Goal: Obtain resource: Obtain resource

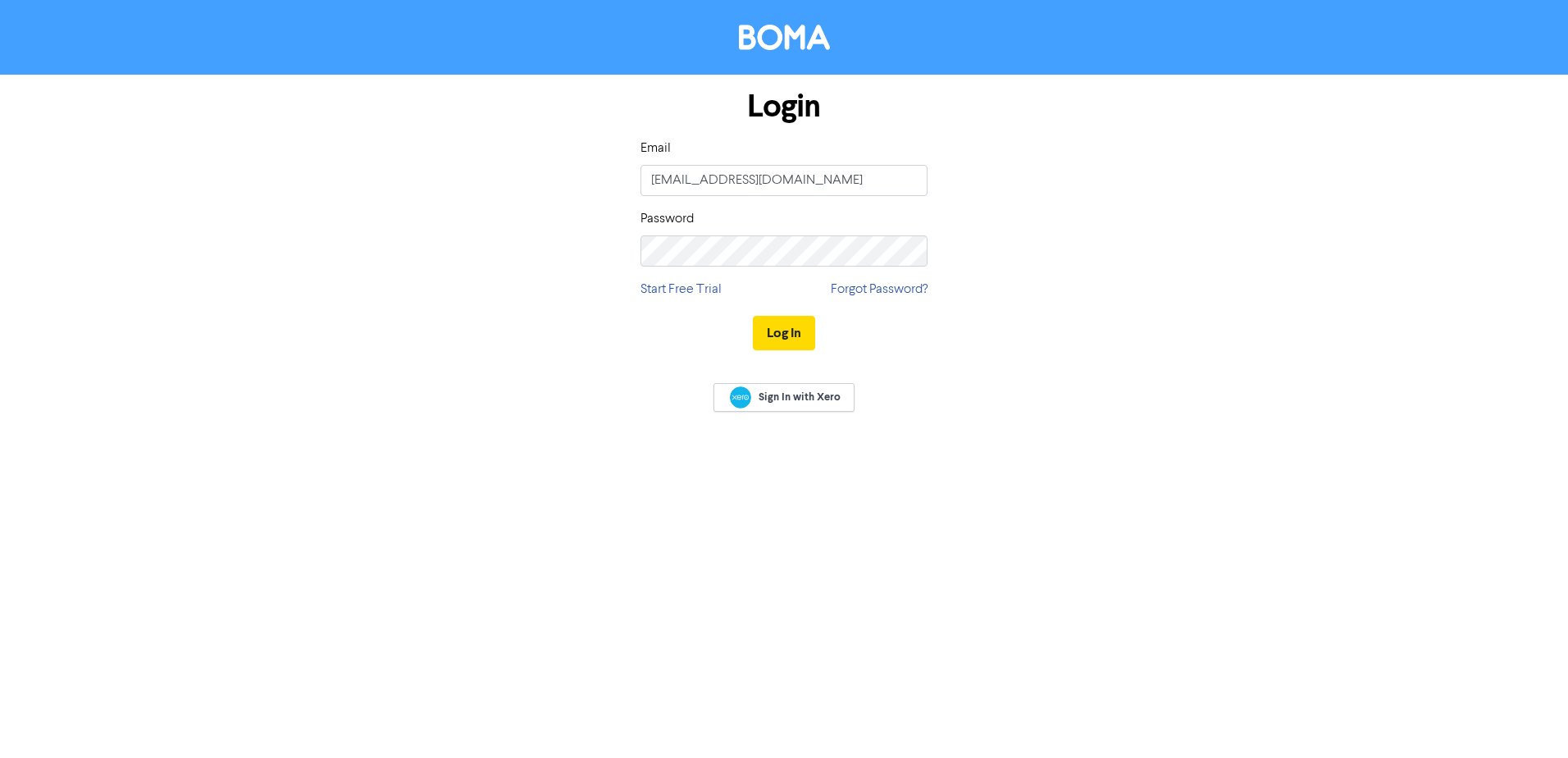
click at [774, 311] on div "Log In" at bounding box center [784, 333] width 287 height 67
click at [793, 343] on button "Log In" at bounding box center [784, 332] width 62 height 35
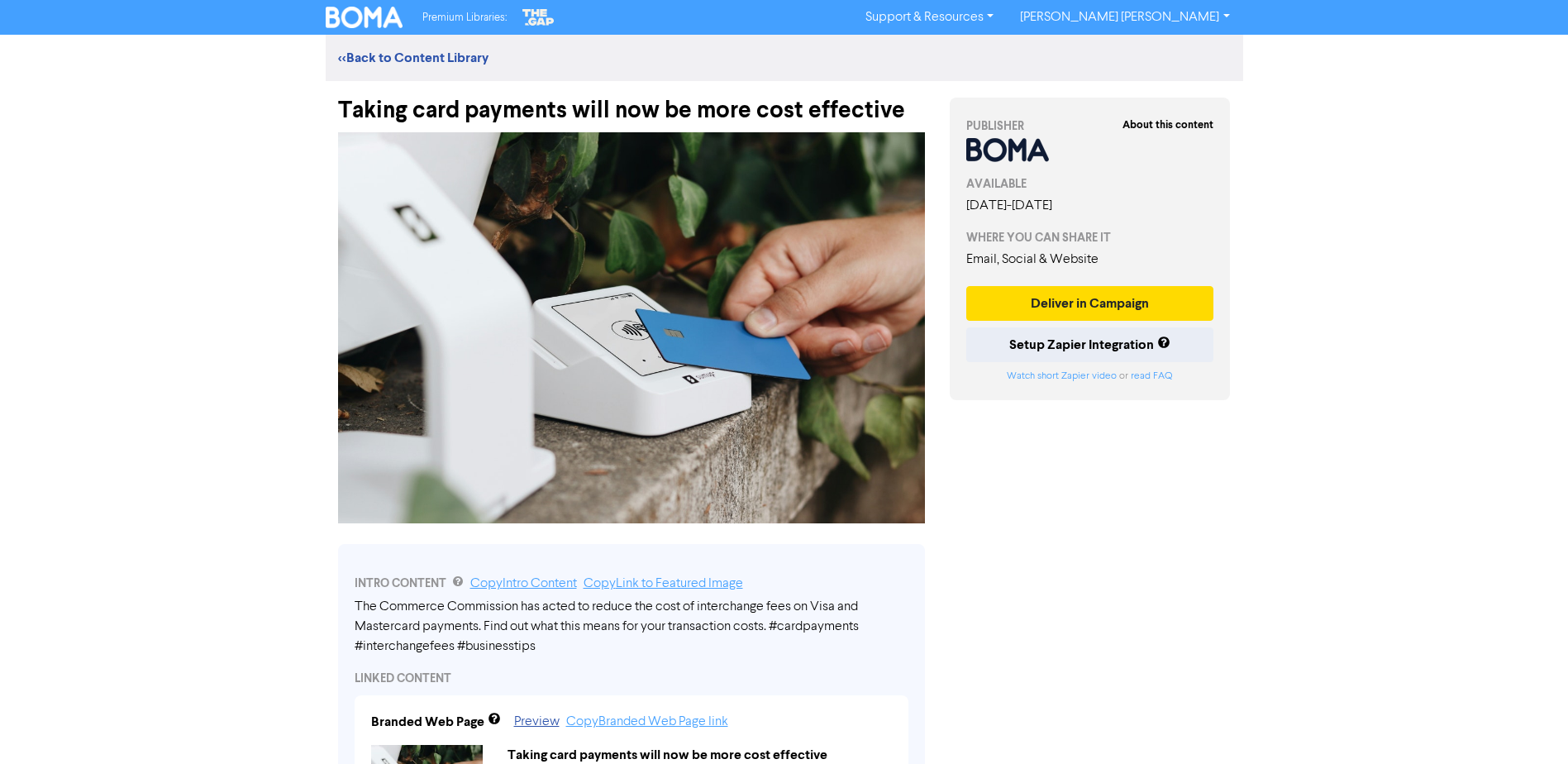
click at [344, 107] on div "Taking card payments will now be more cost effective" at bounding box center [631, 102] width 587 height 43
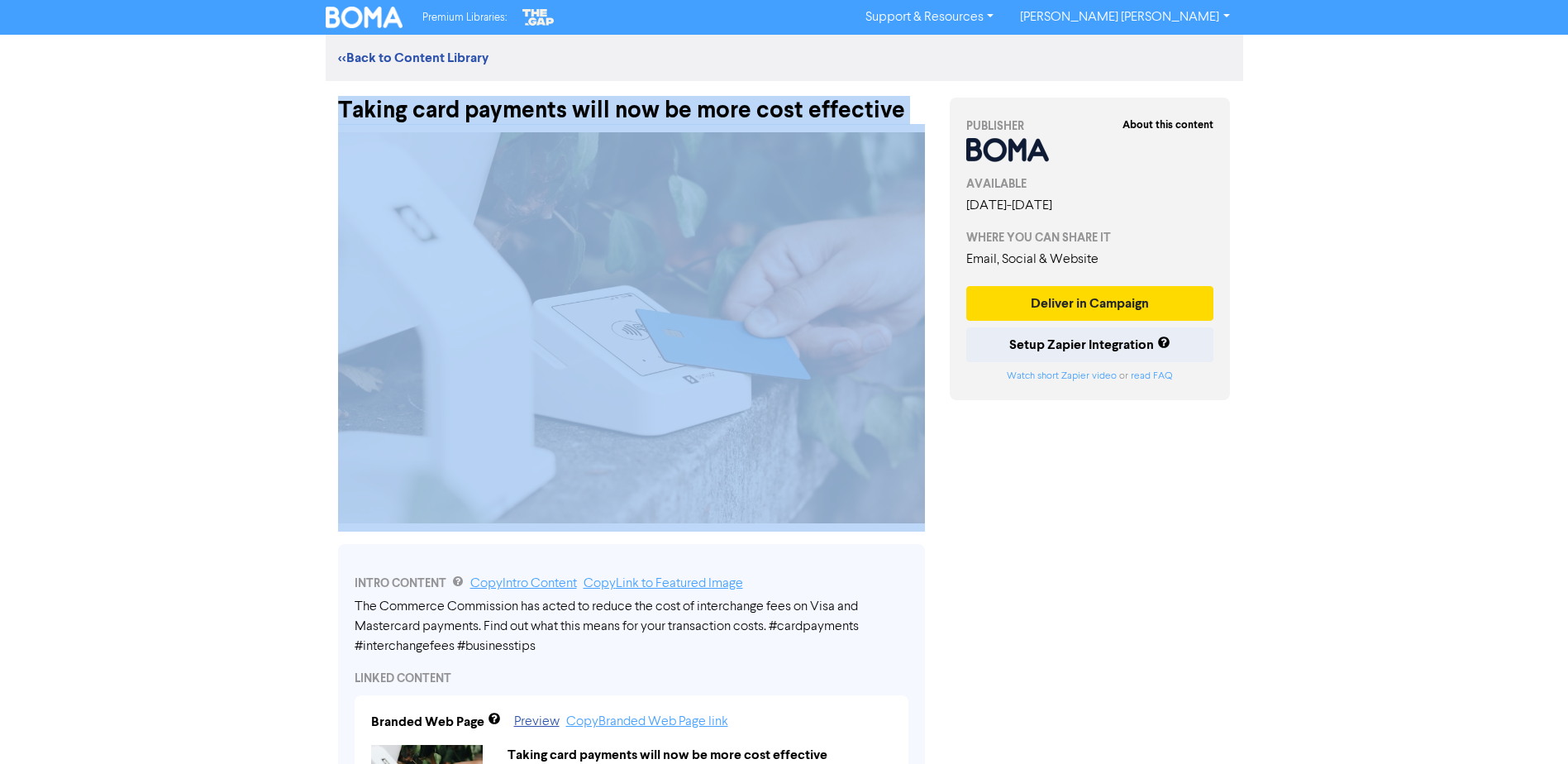
click at [344, 107] on div "Taking card payments will now be more cost effective" at bounding box center [631, 102] width 587 height 43
copy div "Taking card payments will now be more cost effective"
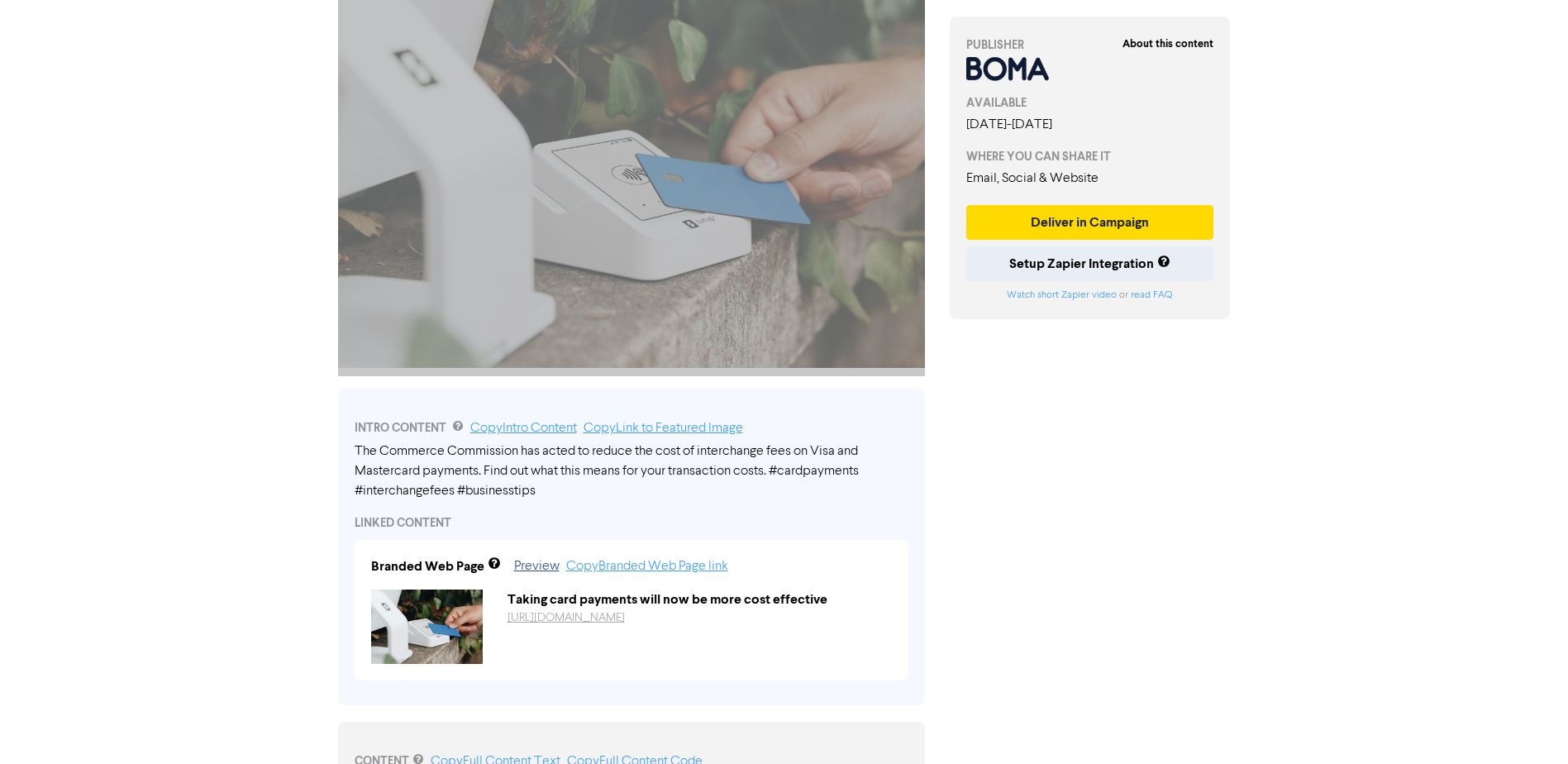
scroll to position [248, 0]
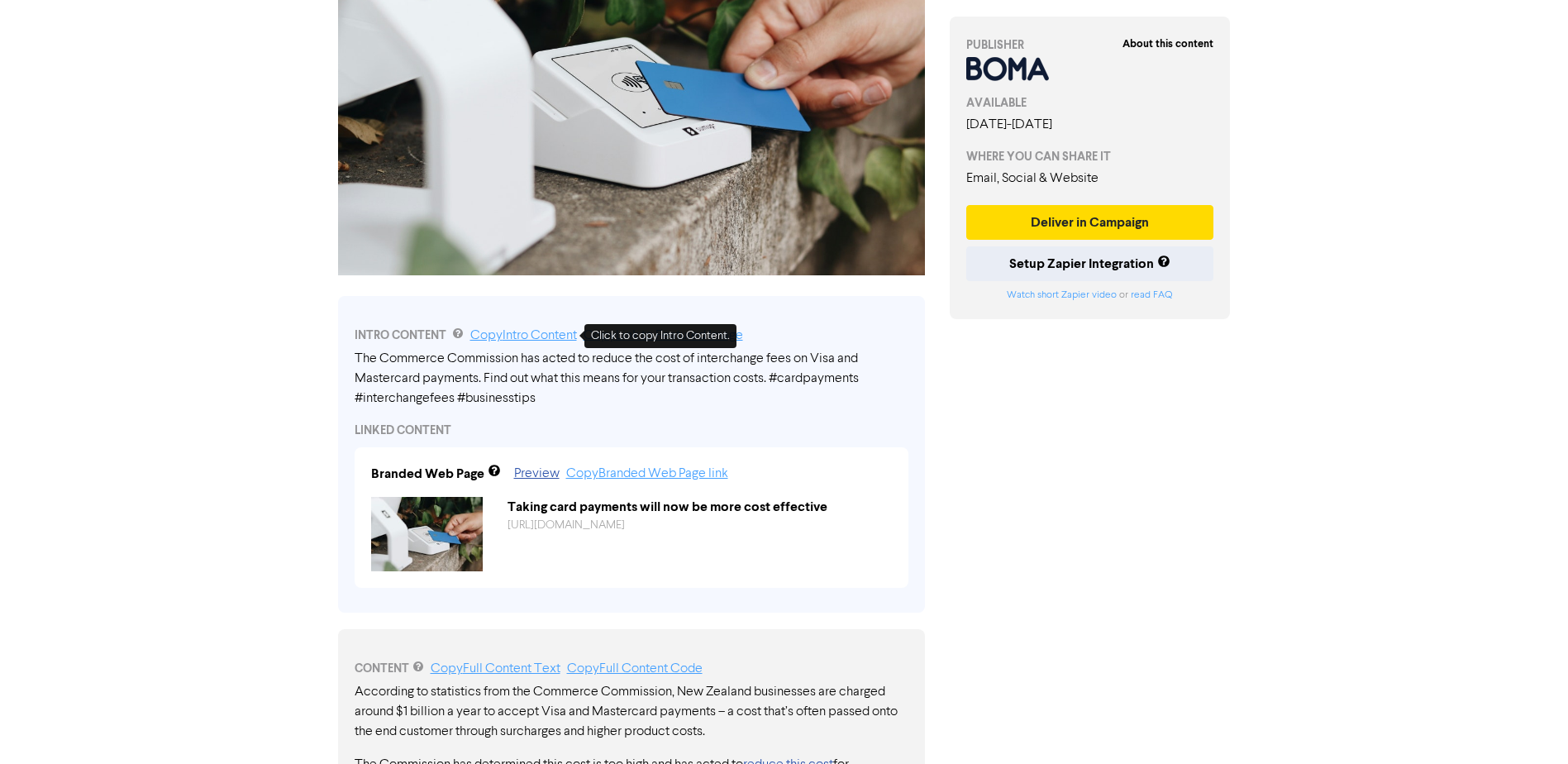
click at [548, 338] on link "Copy Intro Content" at bounding box center [523, 335] width 107 height 13
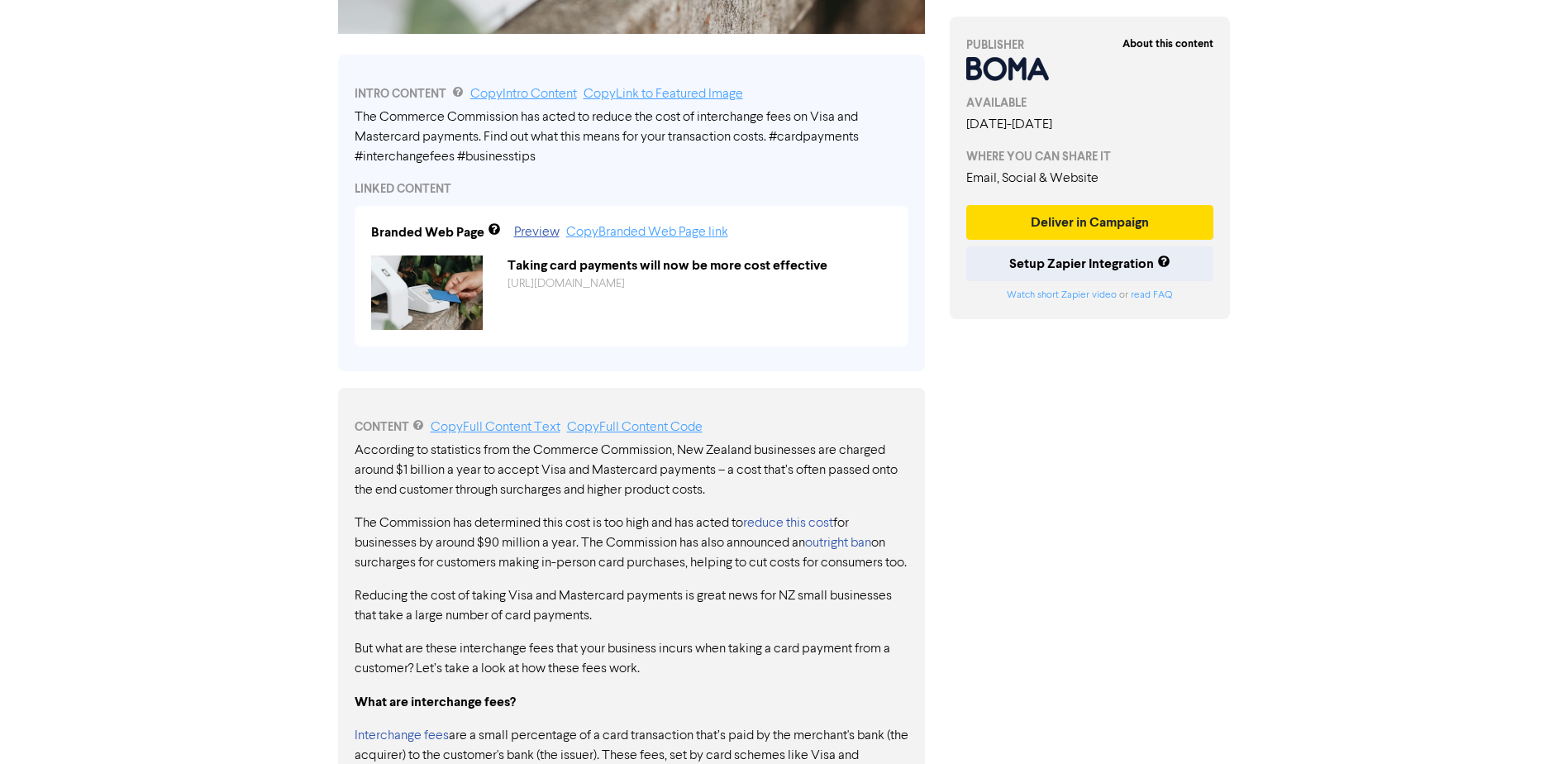
scroll to position [579, 0]
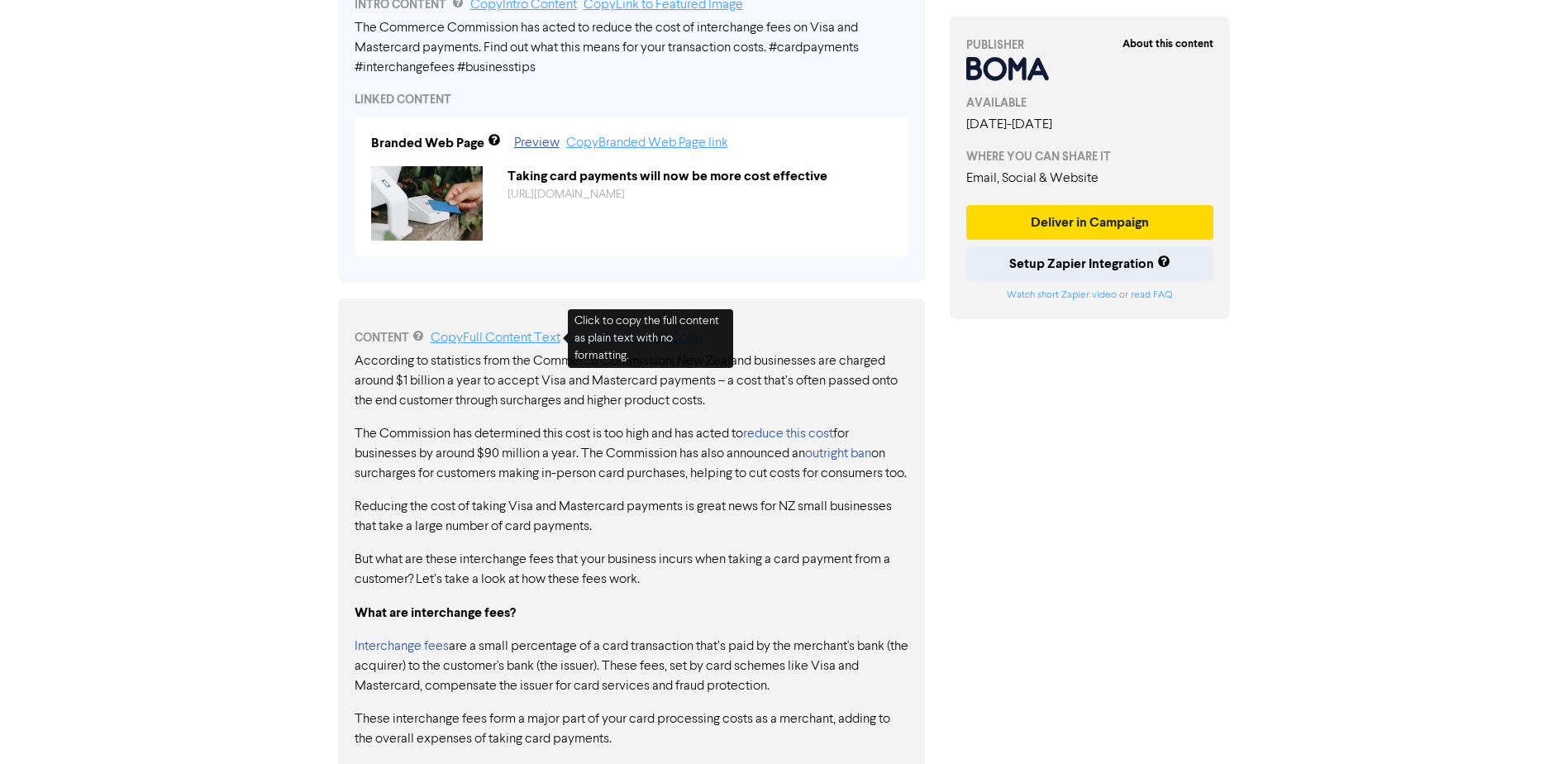
click at [468, 336] on link "Copy Full Content Text" at bounding box center [496, 338] width 130 height 13
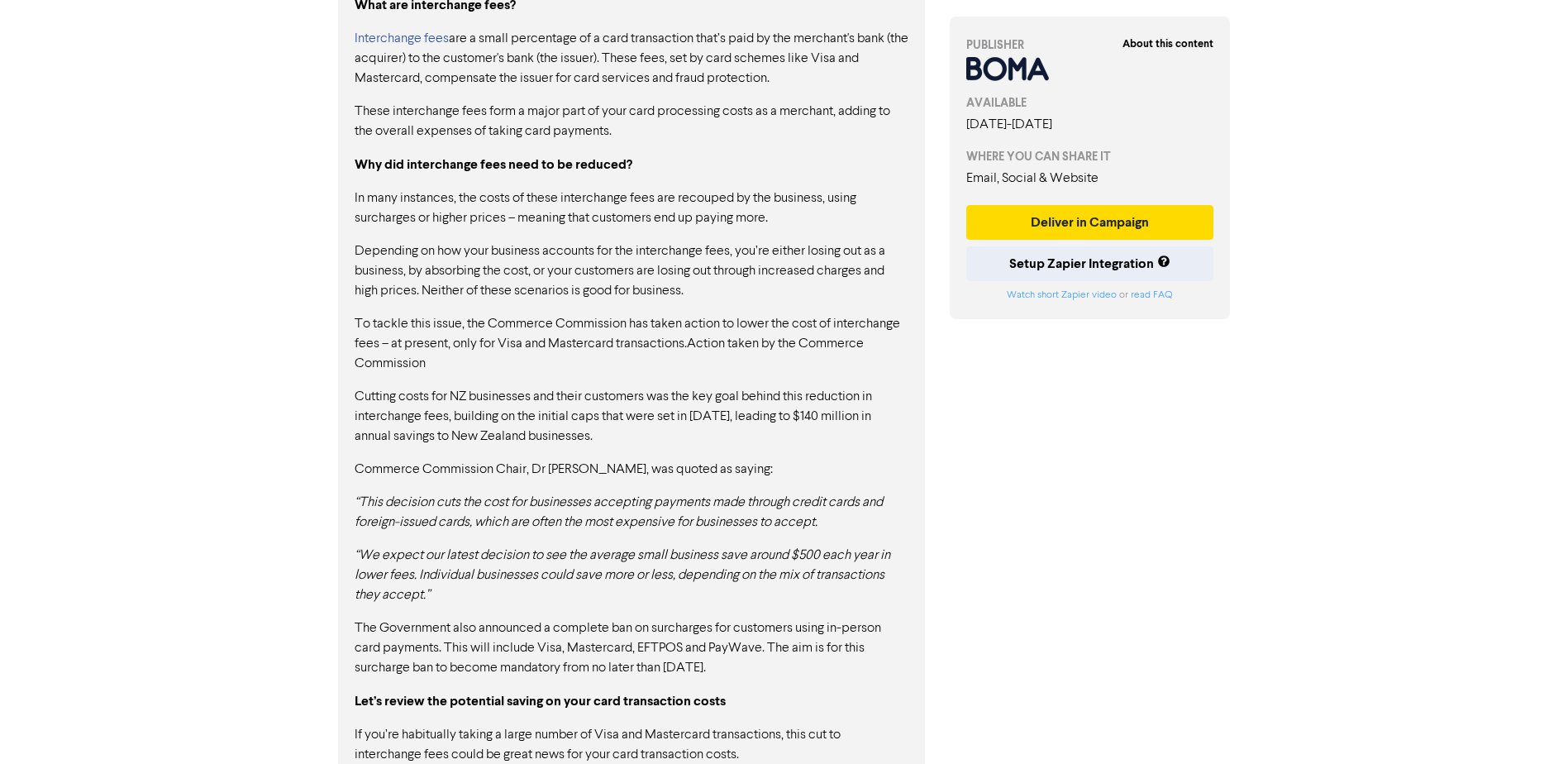
scroll to position [989, 0]
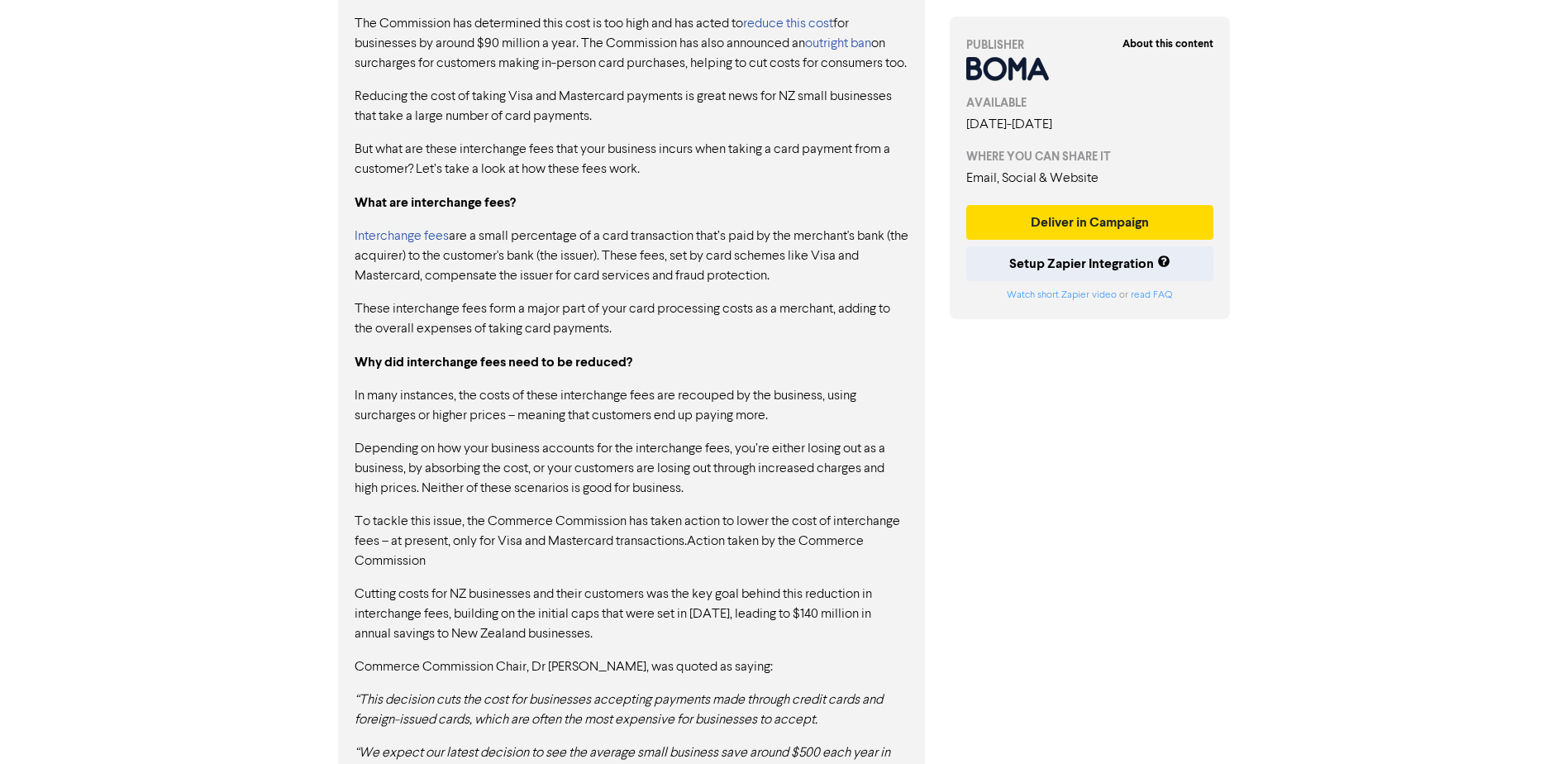
drag, startPoint x: 506, startPoint y: 378, endPoint x: 503, endPoint y: 393, distance: 15.1
click at [506, 370] on strong "Why did interchange fees need to be reduced?" at bounding box center [494, 362] width 278 height 17
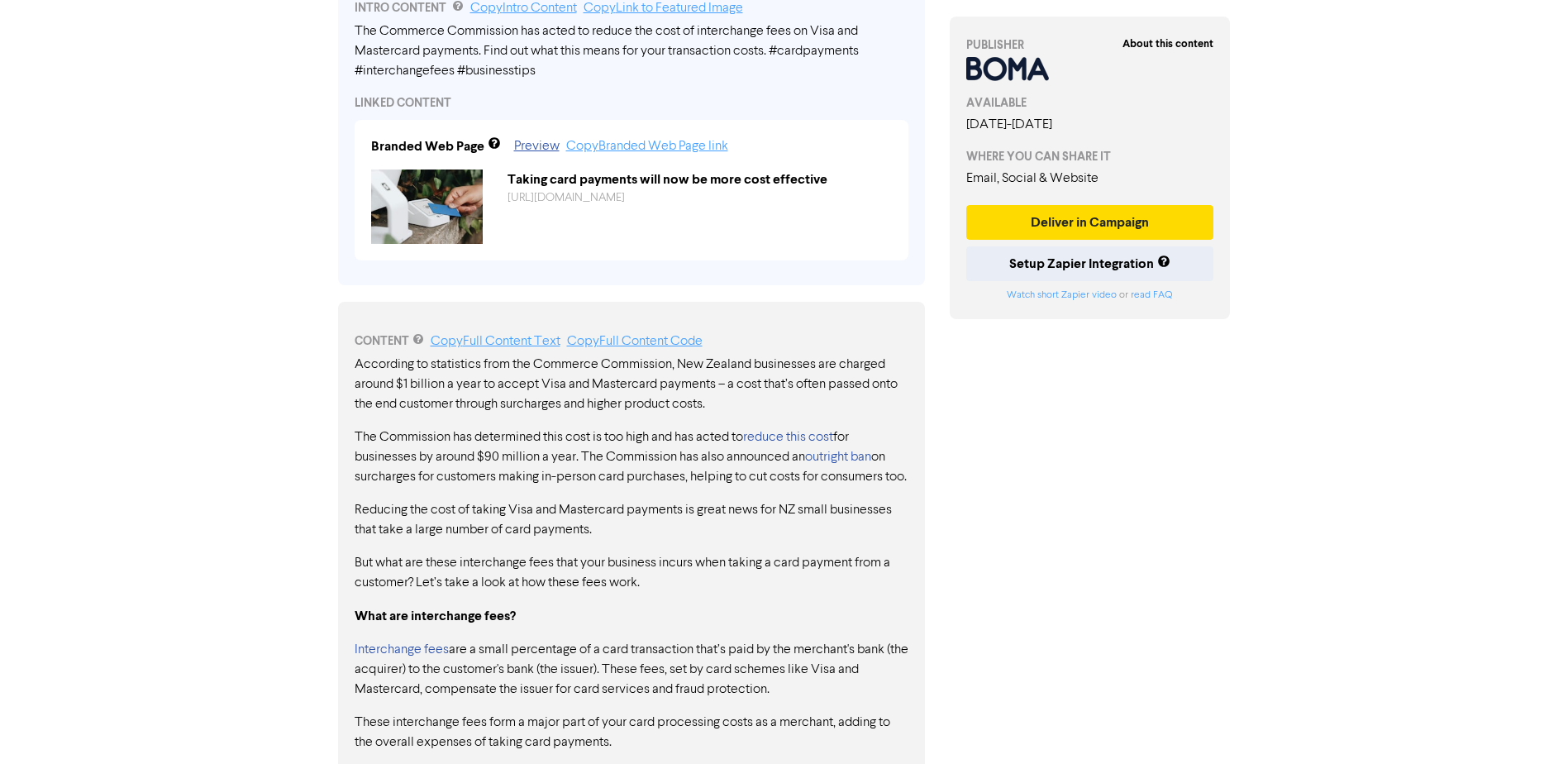
scroll to position [658, 0]
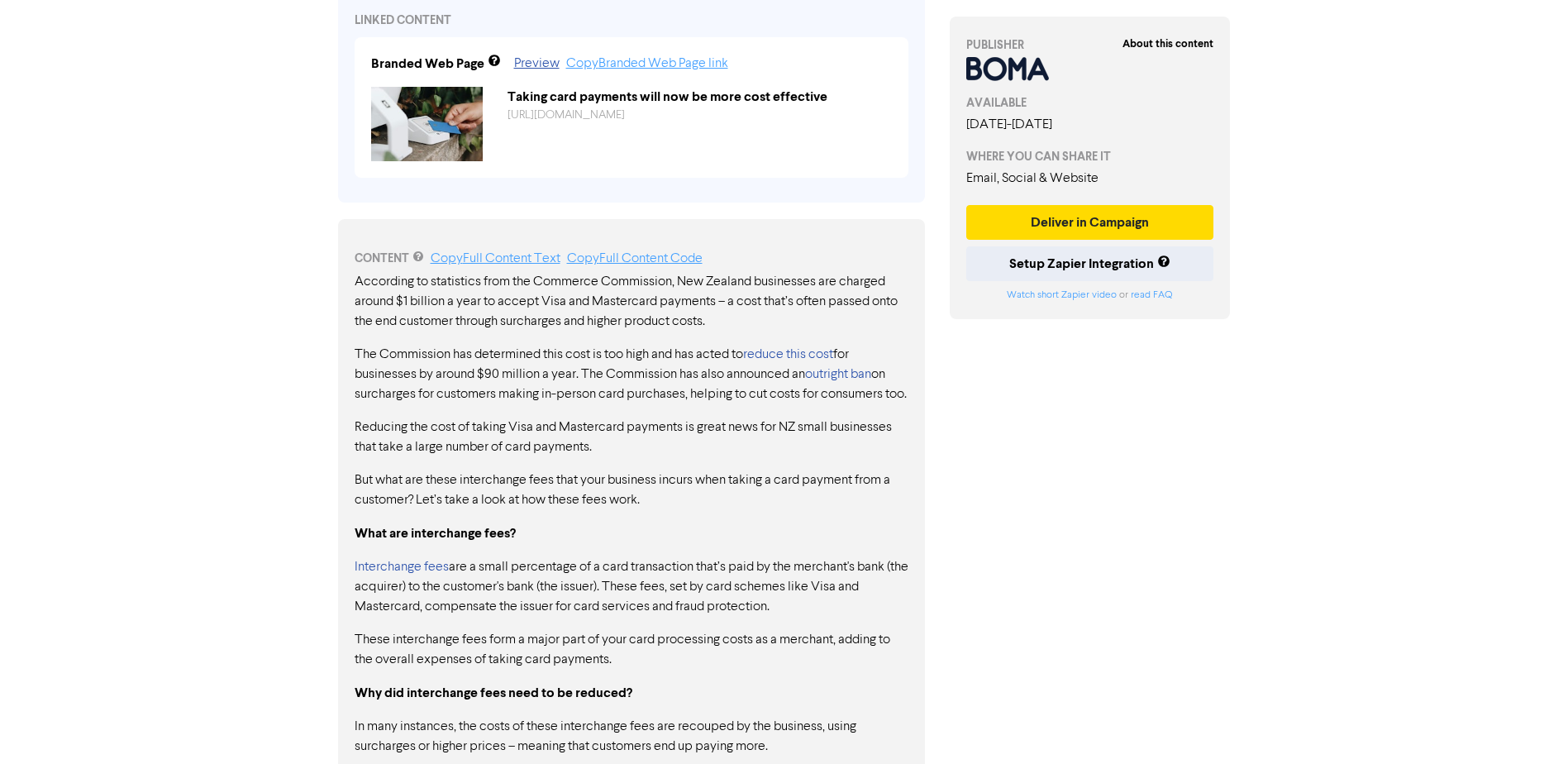
click at [1178, 617] on div "About this content PUBLISHER AVAILABLE August 5th, 2025 - May 1st, 2026 WHERE Y…" at bounding box center [1090, 373] width 306 height 1900
click at [1153, 573] on div "About this content PUBLISHER AVAILABLE August 5th, 2025 - May 1st, 2026 WHERE Y…" at bounding box center [1090, 373] width 306 height 1900
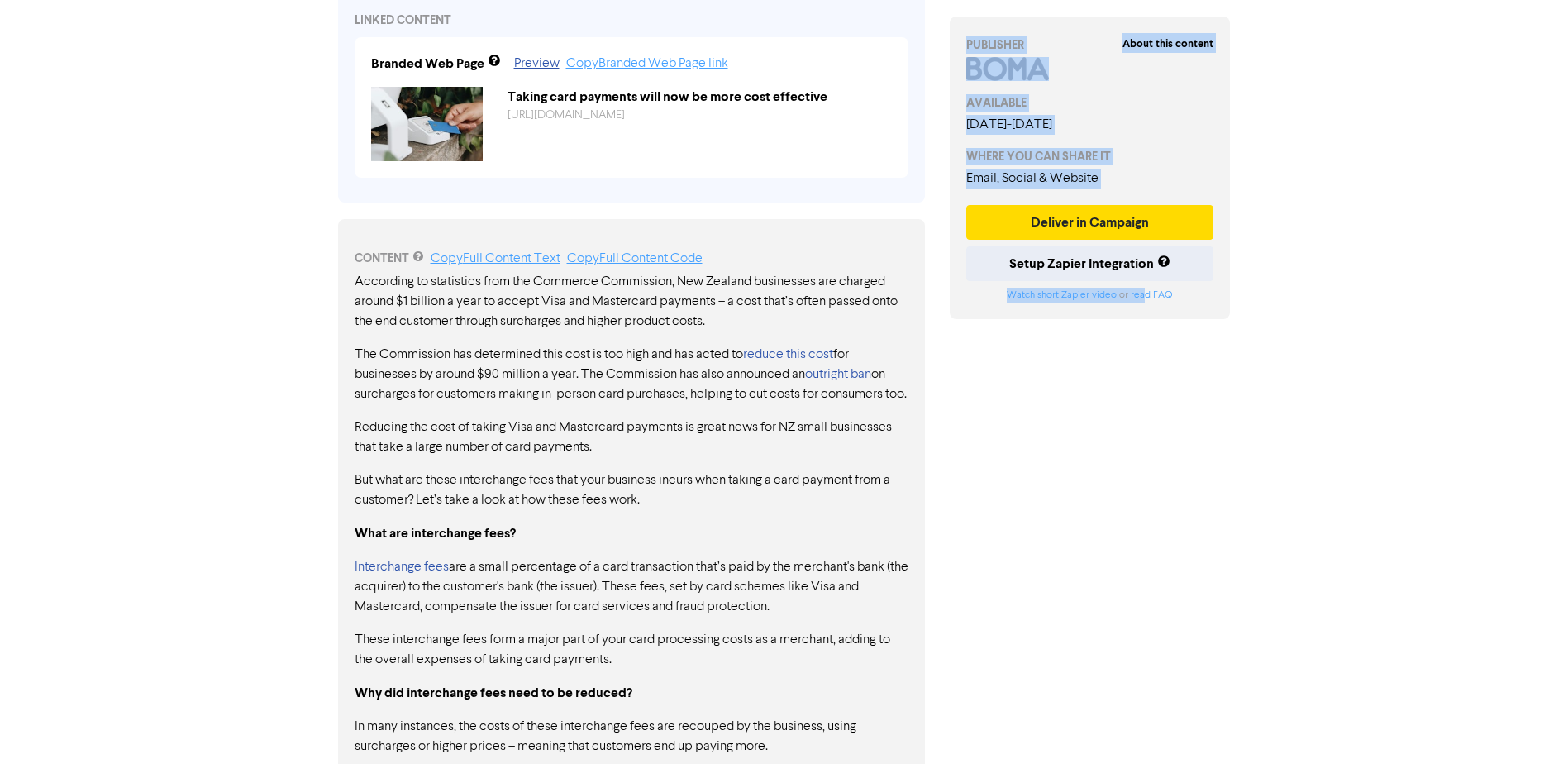
drag, startPoint x: 1145, startPoint y: 572, endPoint x: 556, endPoint y: 490, distance: 594.3
click at [556, 490] on div "Taking card payments will now be more cost effective INTRO CONTENT Copy Intro C…" at bounding box center [785, 373] width 918 height 1900
drag, startPoint x: 556, startPoint y: 490, endPoint x: 566, endPoint y: 494, distance: 10.7
click at [566, 494] on p "But what are these interchange fees that your business incurs when taking a car…" at bounding box center [632, 490] width 554 height 40
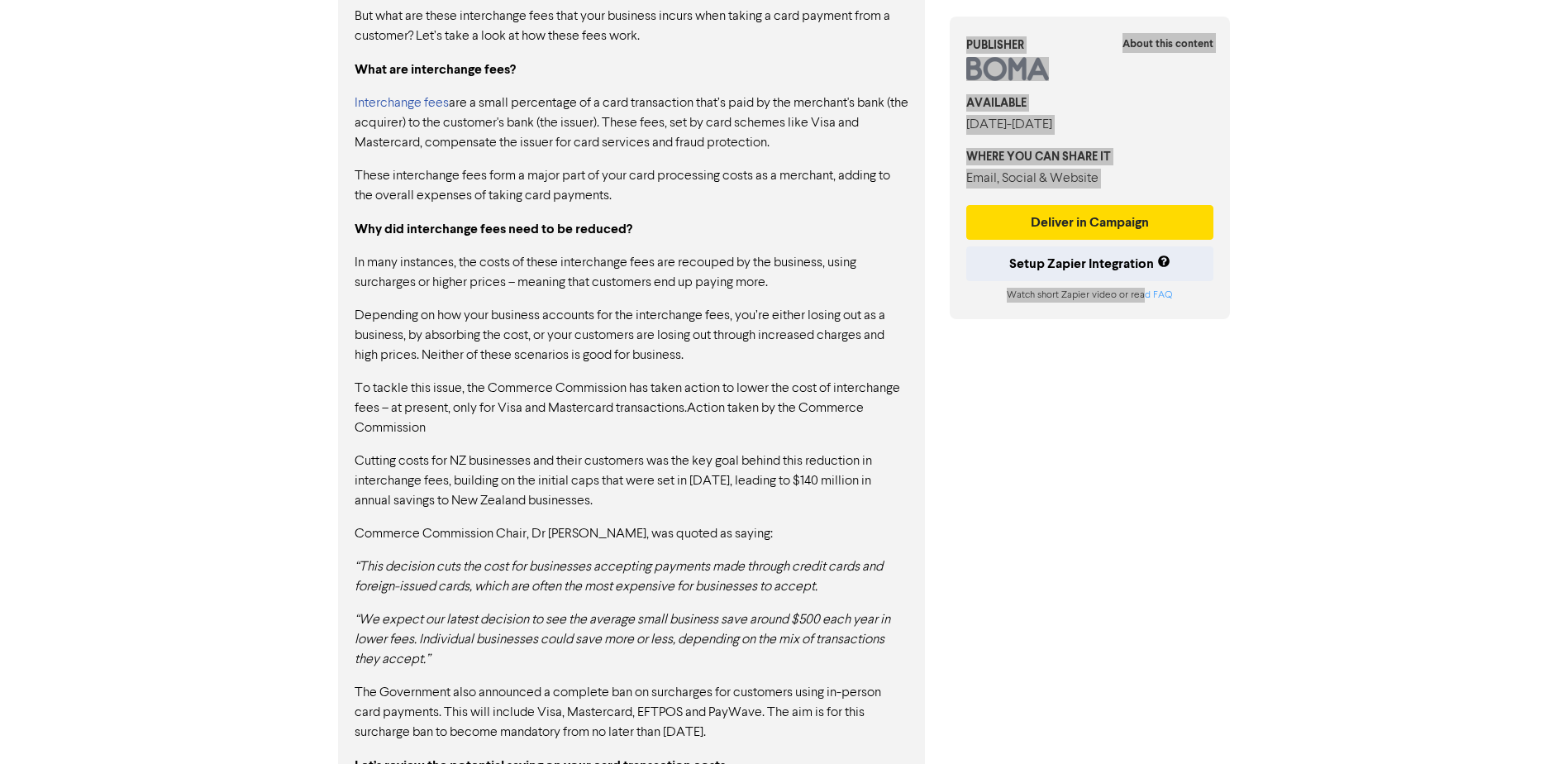
scroll to position [1237, 0]
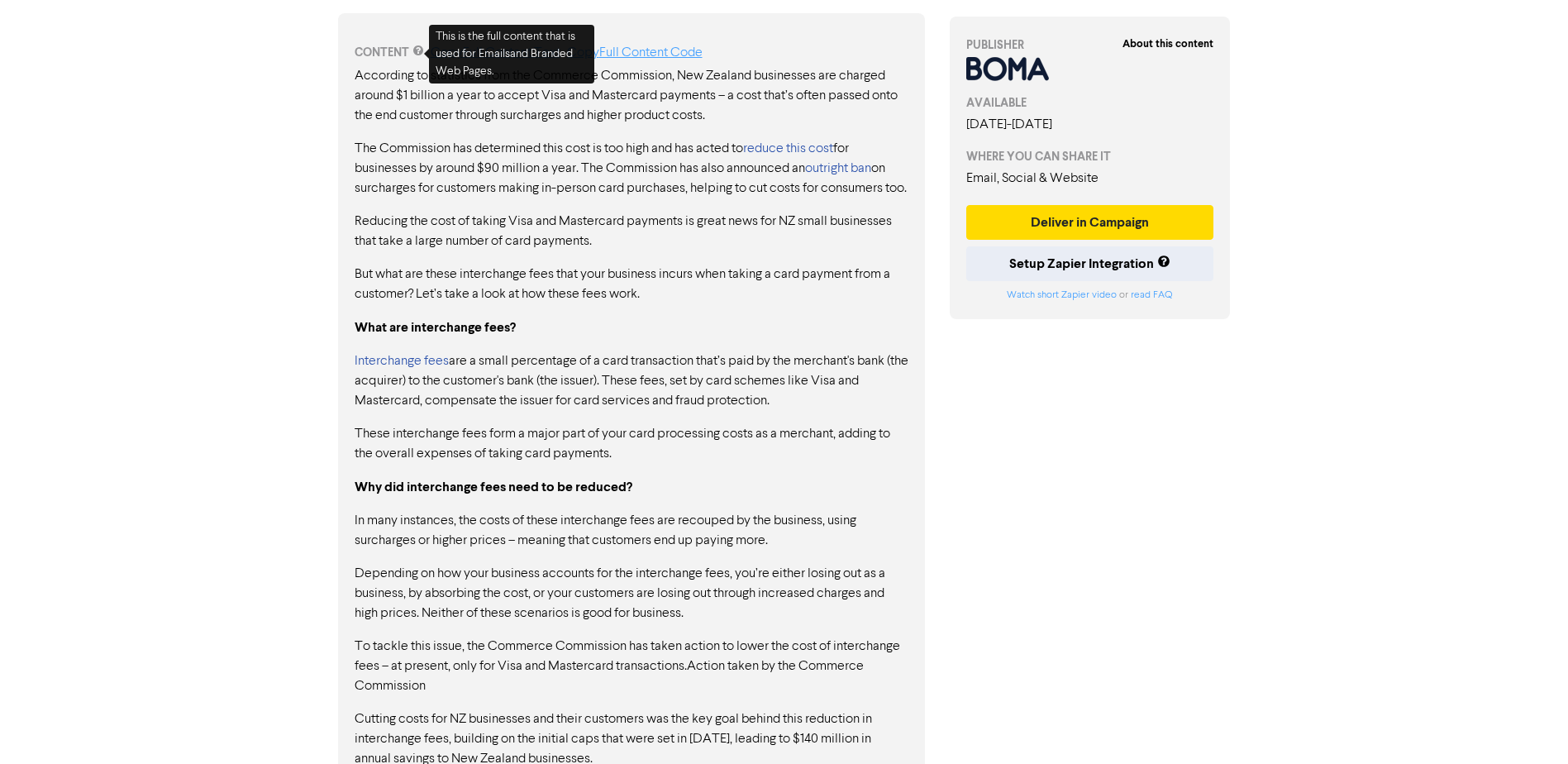
scroll to position [1195, 0]
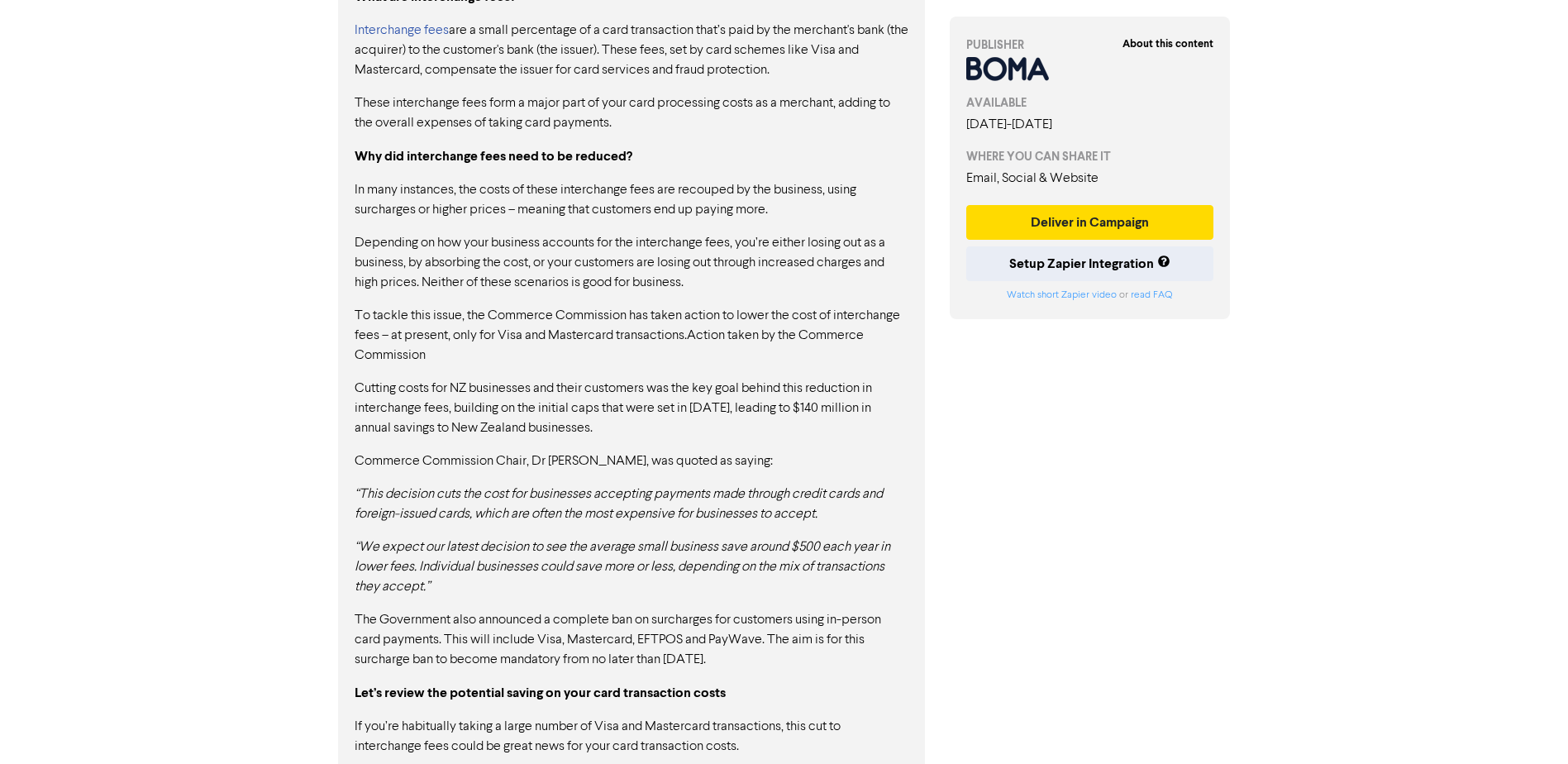
click at [379, 165] on strong "Why did interchange fees need to be reduced?" at bounding box center [494, 156] width 278 height 17
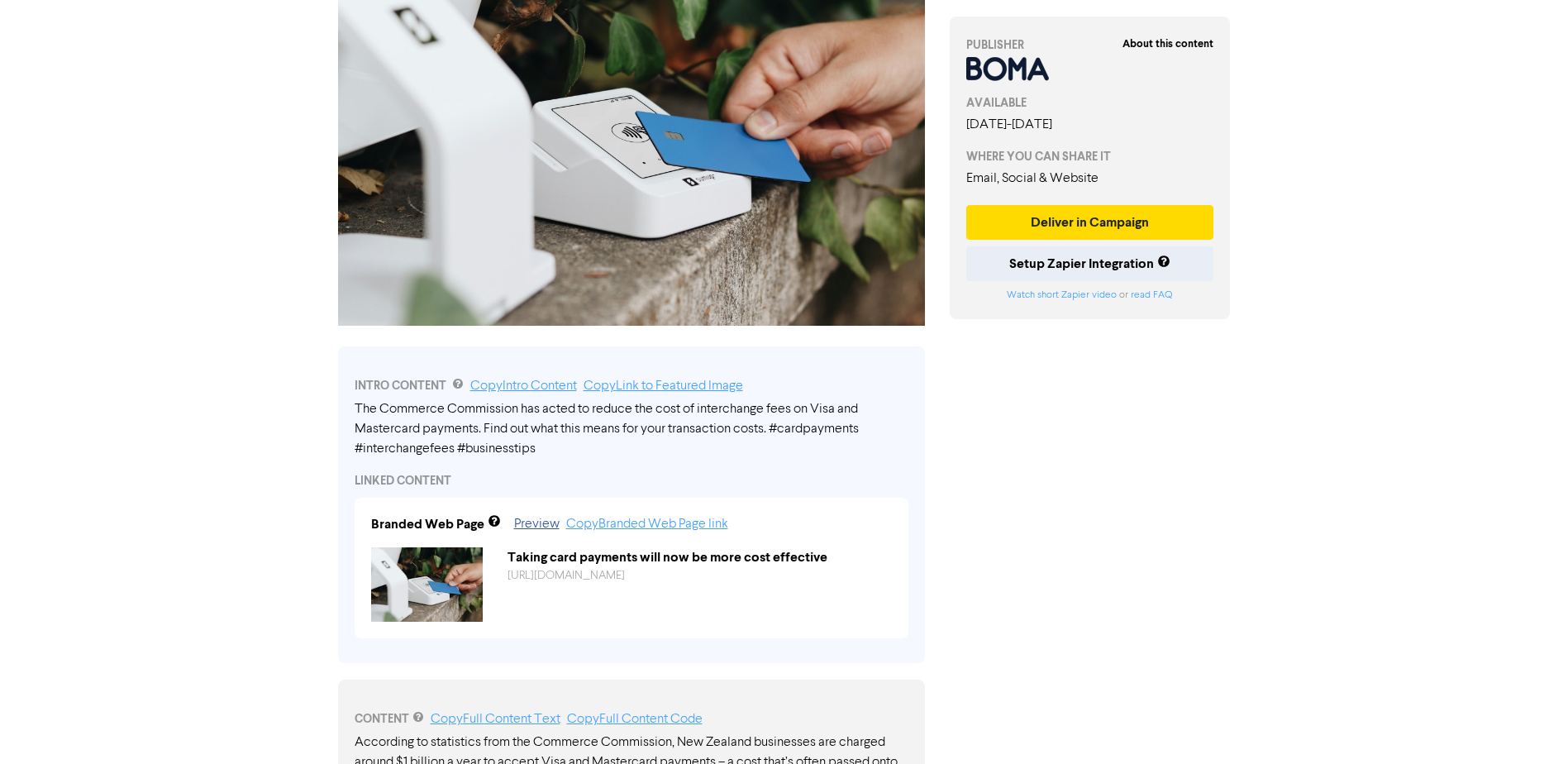
scroll to position [0, 0]
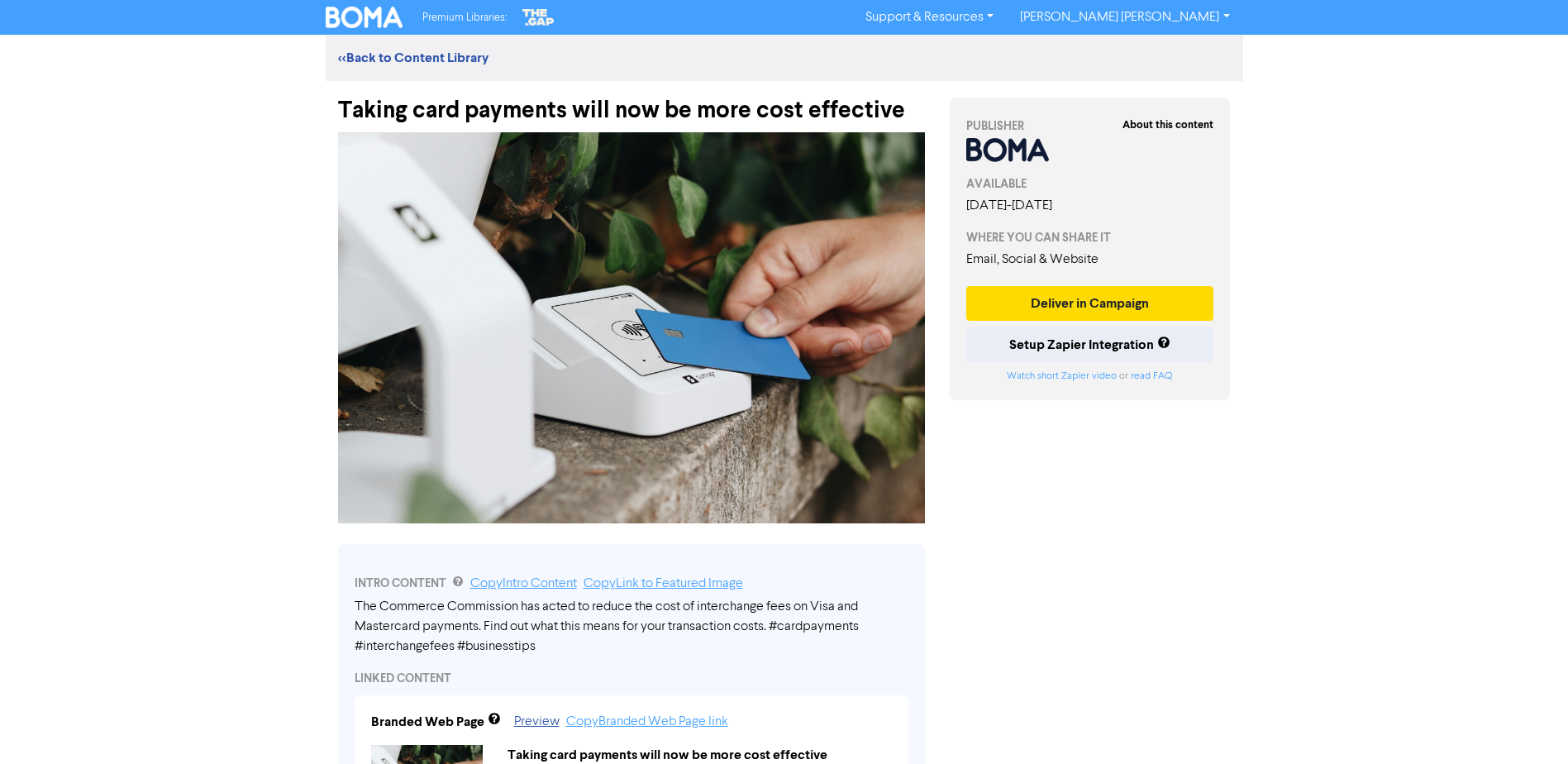
click at [731, 118] on div "Taking card payments will now be more cost effective" at bounding box center [631, 102] width 587 height 43
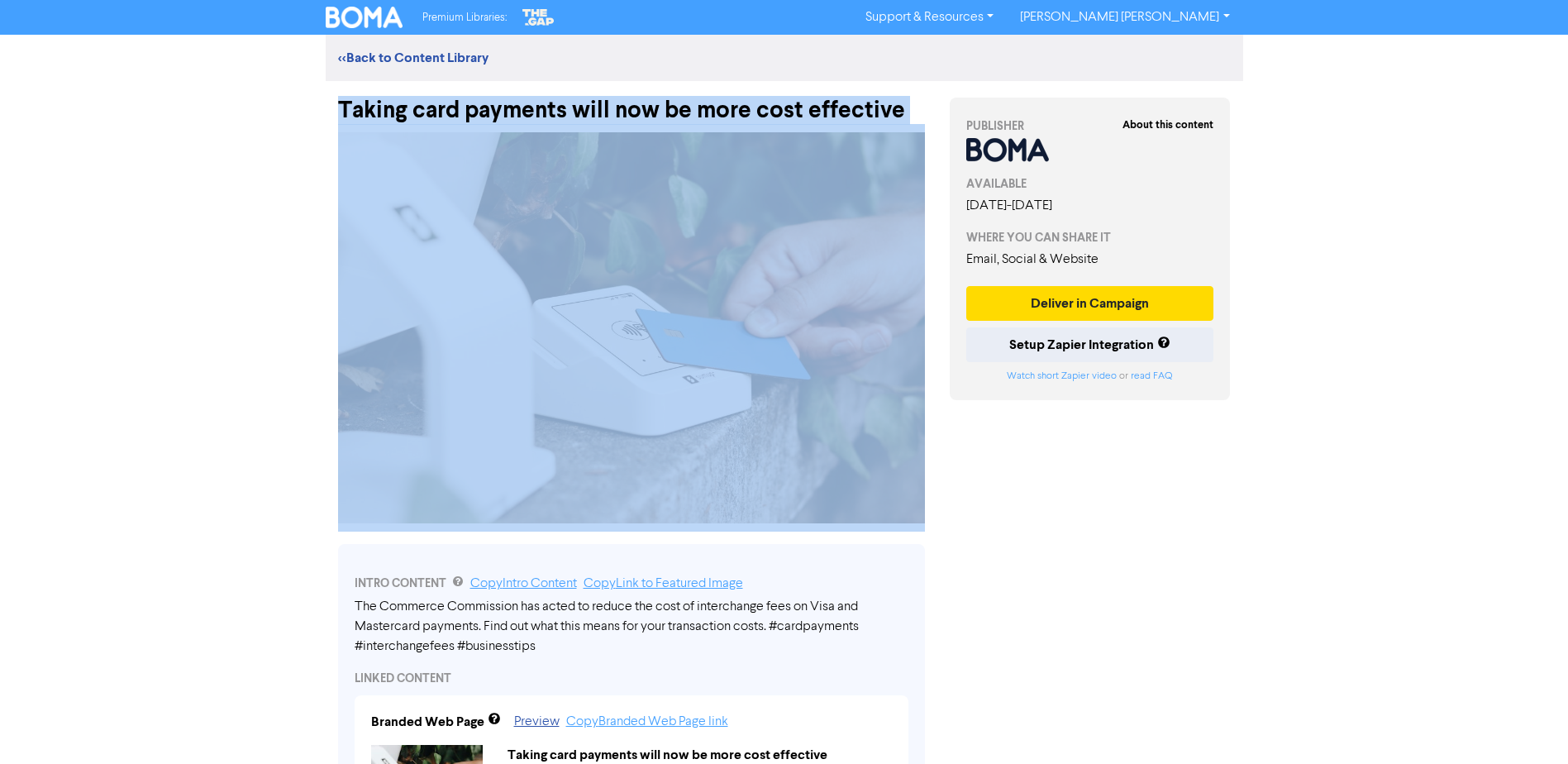
click at [731, 118] on div "Taking card payments will now be more cost effective" at bounding box center [631, 102] width 587 height 43
copy div "Taking card payments will now be more cost effective"
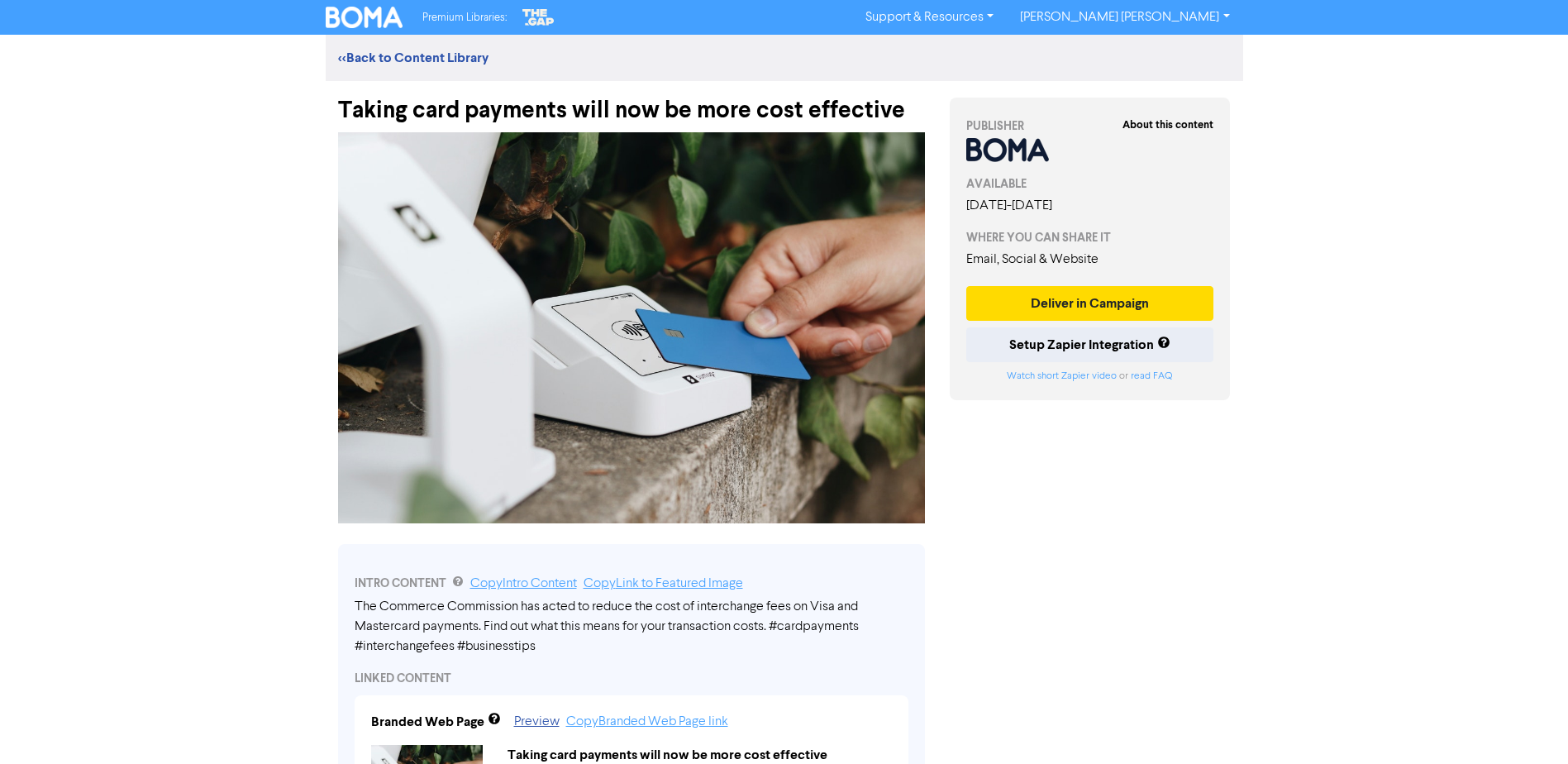
click at [155, 533] on div "Premium Libraries: Support & Resources Video Tutorials FAQ & Guides Marketing E…" at bounding box center [784, 382] width 1568 height 764
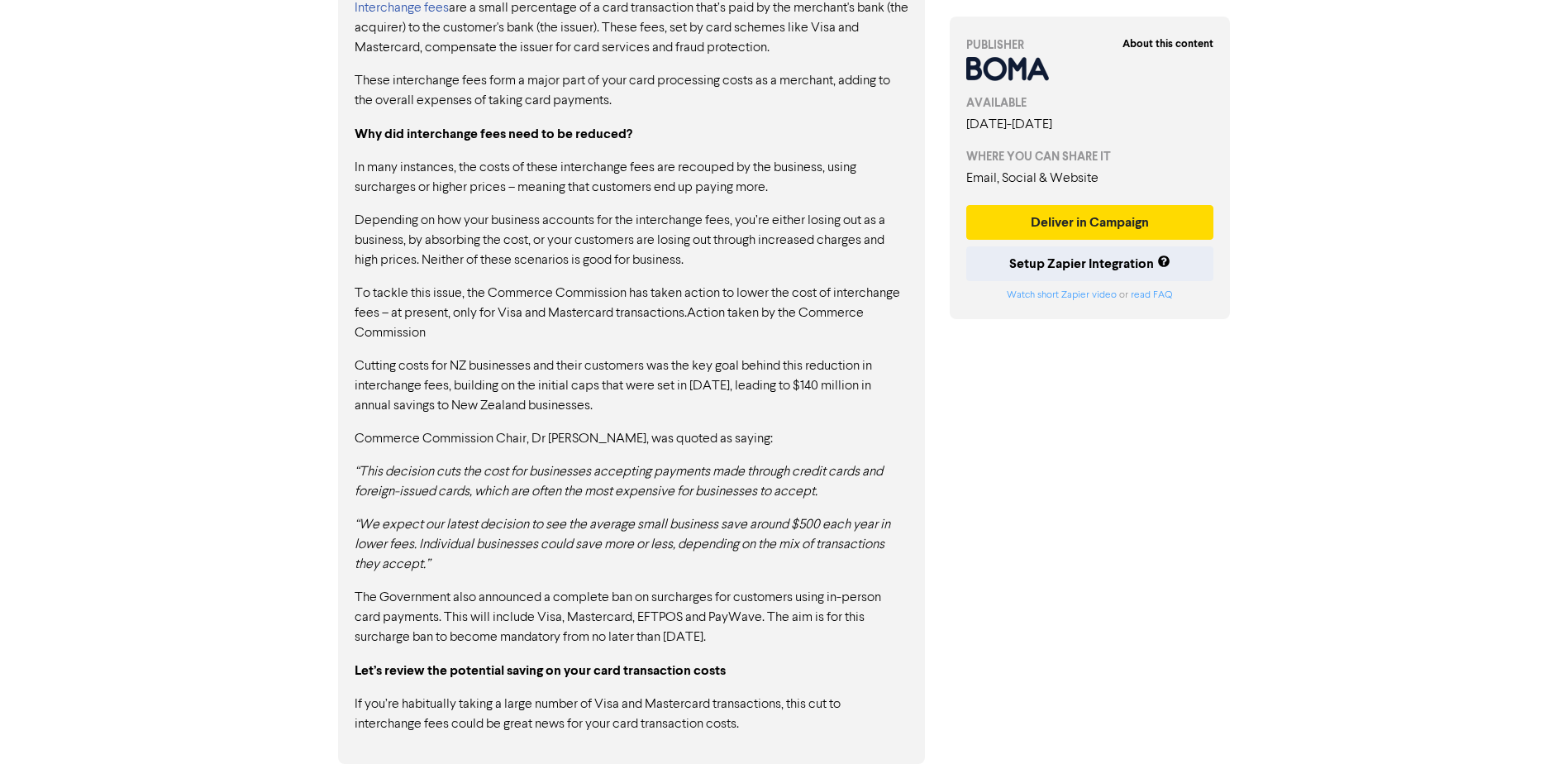
drag, startPoint x: 470, startPoint y: 568, endPoint x: 463, endPoint y: 576, distance: 11.1
click at [470, 568] on p "“We expect our latest decision to see the average small business save around $5…" at bounding box center [632, 545] width 554 height 60
click at [488, 387] on p "Cutting costs for NZ businesses and their customers was the key goal behind thi…" at bounding box center [632, 386] width 554 height 60
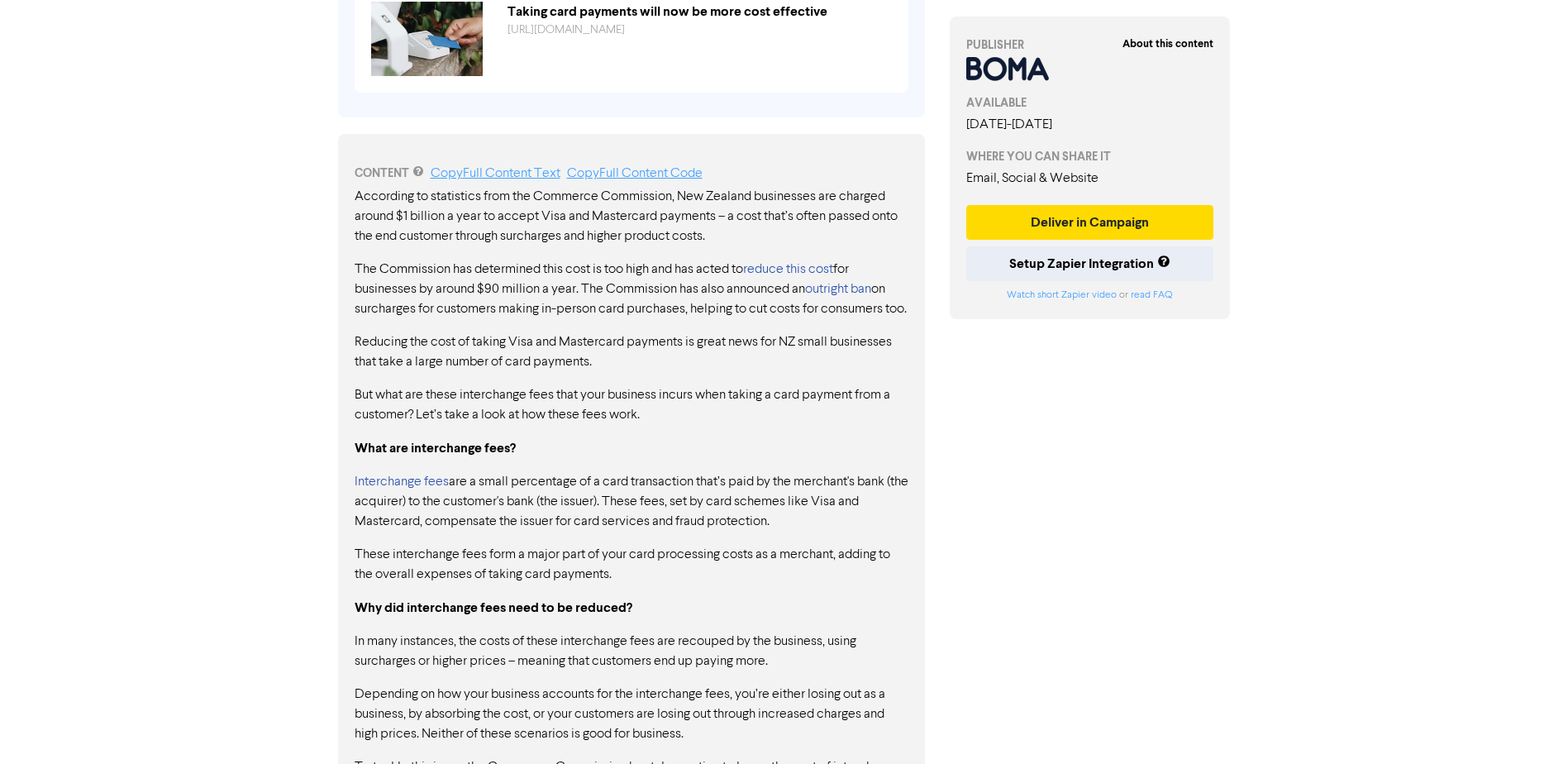
scroll to position [741, 0]
click at [489, 355] on p "Reducing the cost of taking Visa and Mastercard payments is great news for NZ s…" at bounding box center [632, 355] width 554 height 40
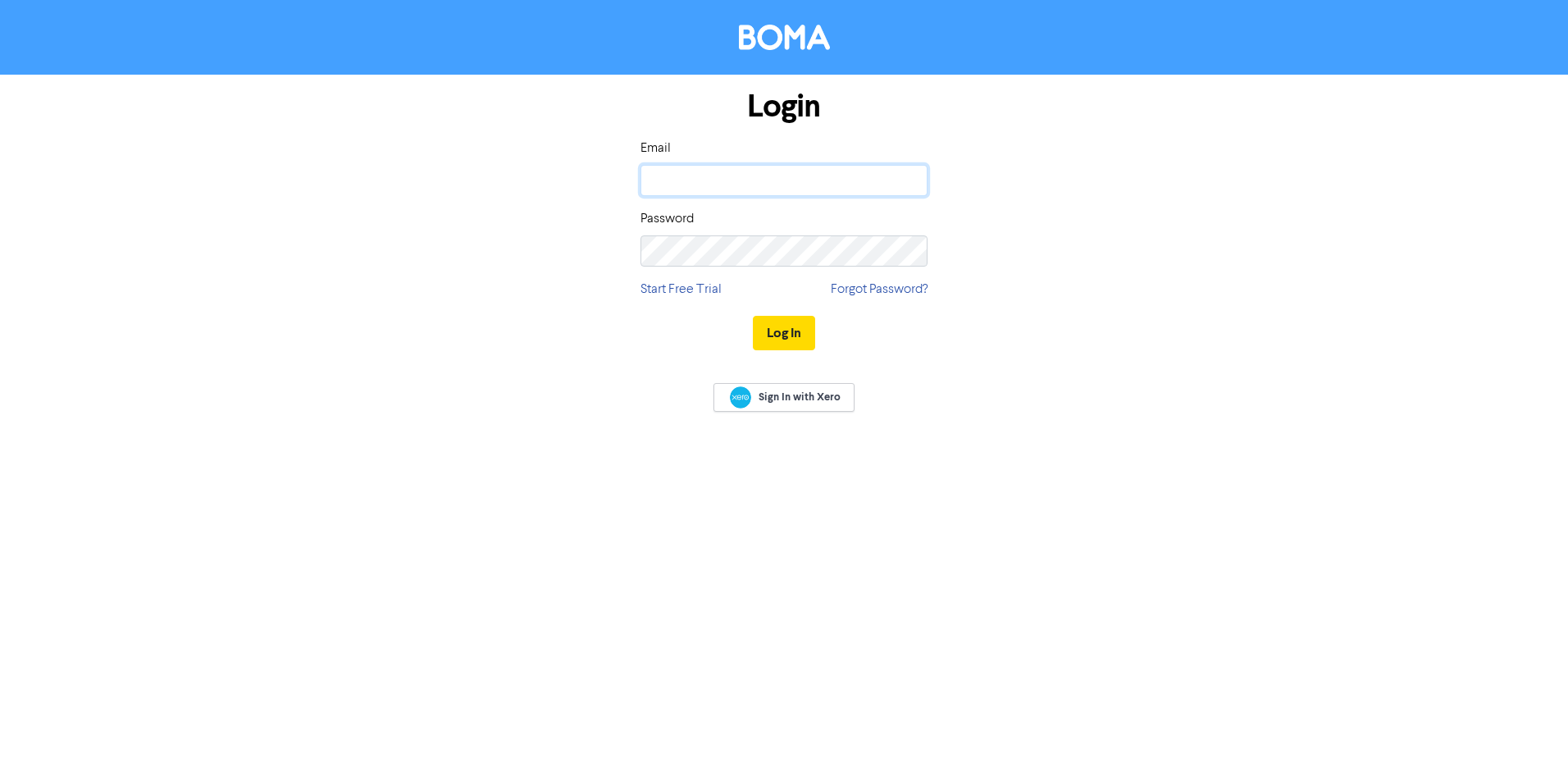
type input "[EMAIL_ADDRESS][DOMAIN_NAME]"
click at [784, 329] on button "Log In" at bounding box center [784, 332] width 62 height 35
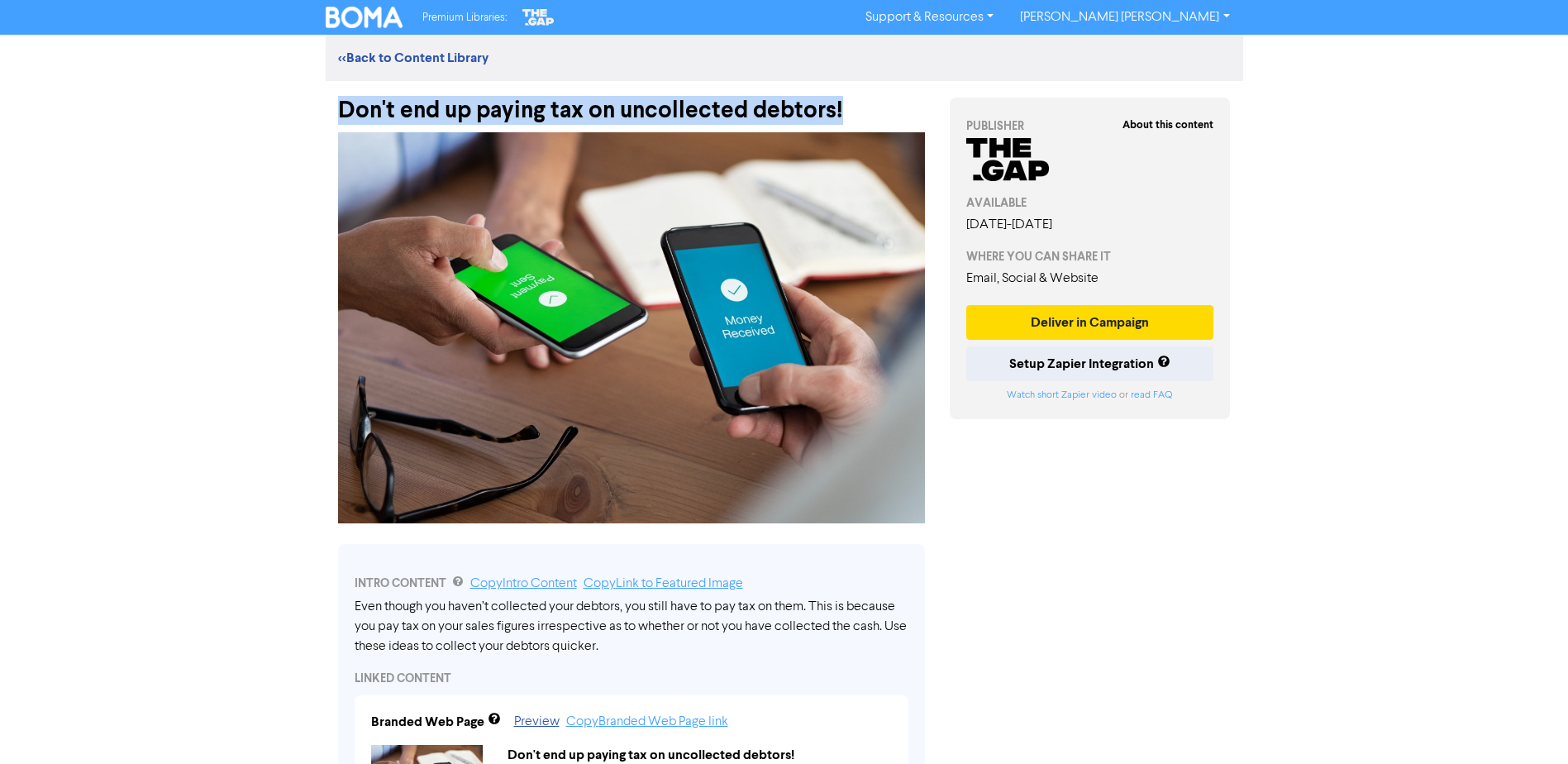
drag, startPoint x: 332, startPoint y: 112, endPoint x: 889, endPoint y: 106, distance: 556.4
click at [889, 106] on div "Don't end up paying tax on uncollected debtors!" at bounding box center [632, 102] width 612 height 43
drag, startPoint x: 889, startPoint y: 106, endPoint x: 762, endPoint y: 114, distance: 126.8
copy div "Don't end up paying tax on uncollected debtors!"
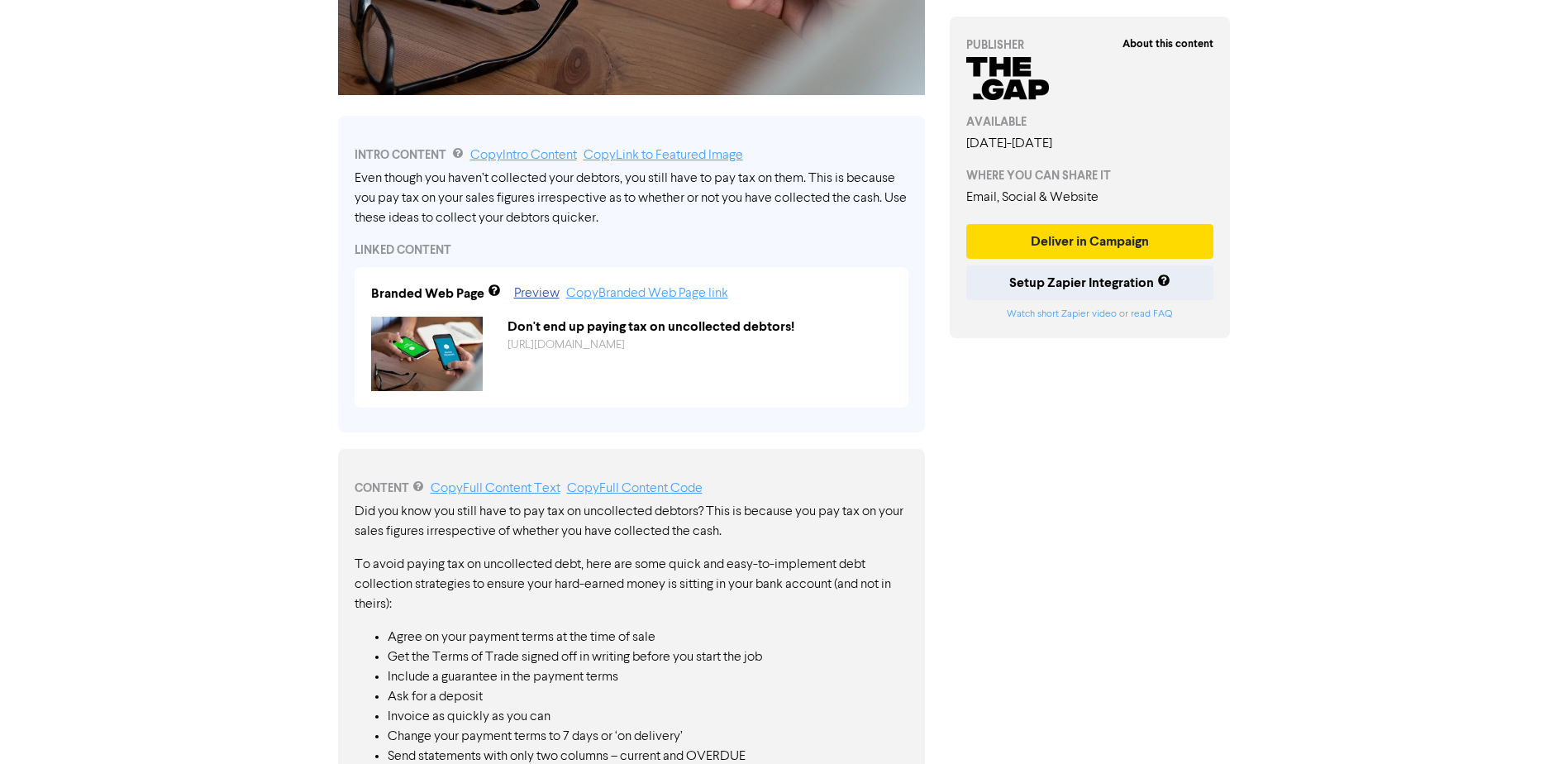
scroll to position [413, 0]
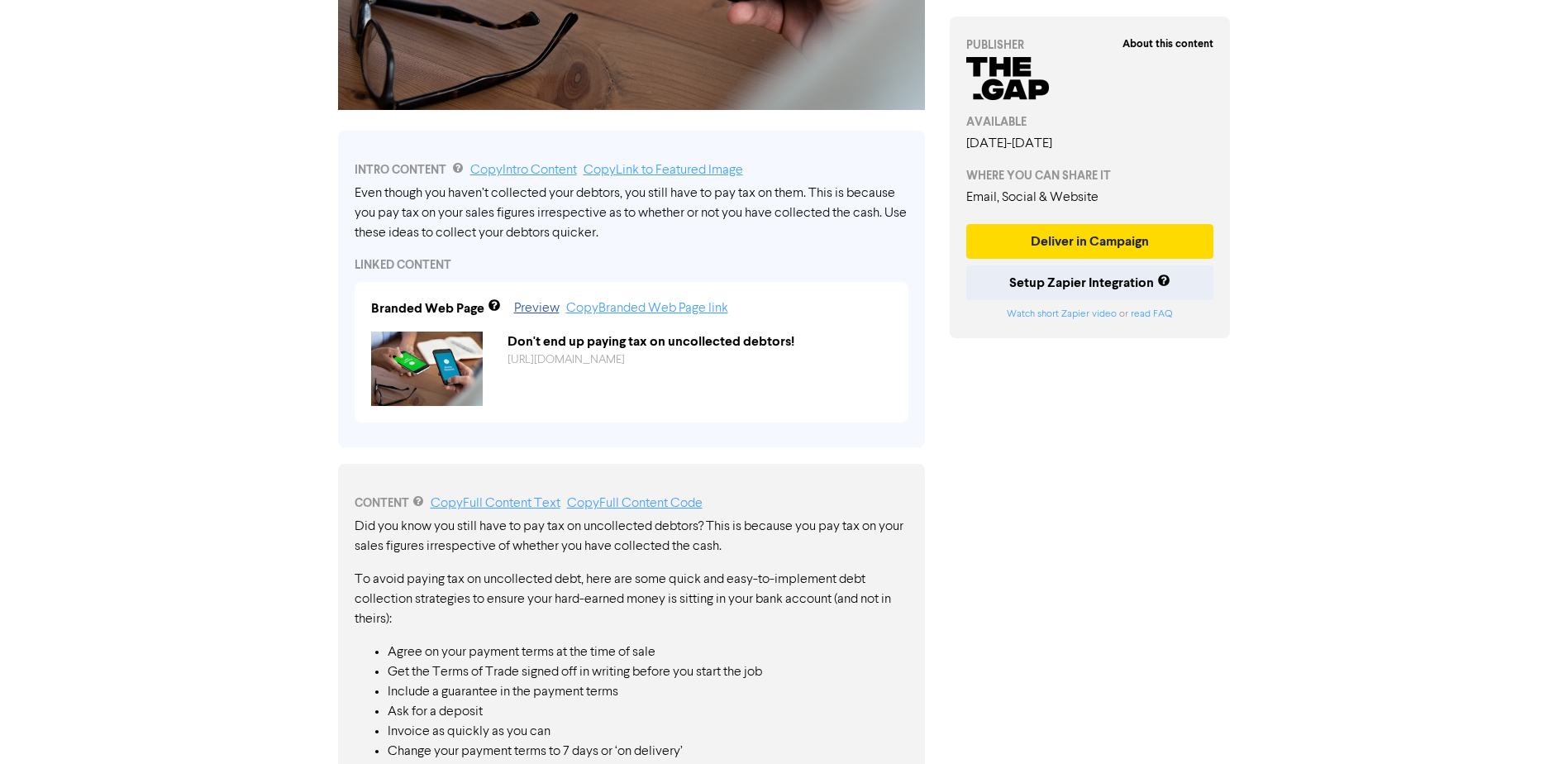
drag, startPoint x: 353, startPoint y: 188, endPoint x: 613, endPoint y: 213, distance: 260.8
click at [613, 213] on div "INTRO CONTENT Copy Intro Content Copy Link to Featured Image Even though you ha…" at bounding box center [631, 289] width 587 height 317
drag, startPoint x: 638, startPoint y: 233, endPoint x: 445, endPoint y: 214, distance: 194.4
click at [457, 217] on div "Even though you haven’t collected your debtors, you still have to pay tax on th…" at bounding box center [632, 214] width 554 height 60
click at [389, 206] on div "Even though you haven’t collected your debtors, you still have to pay tax on th…" at bounding box center [632, 214] width 554 height 60
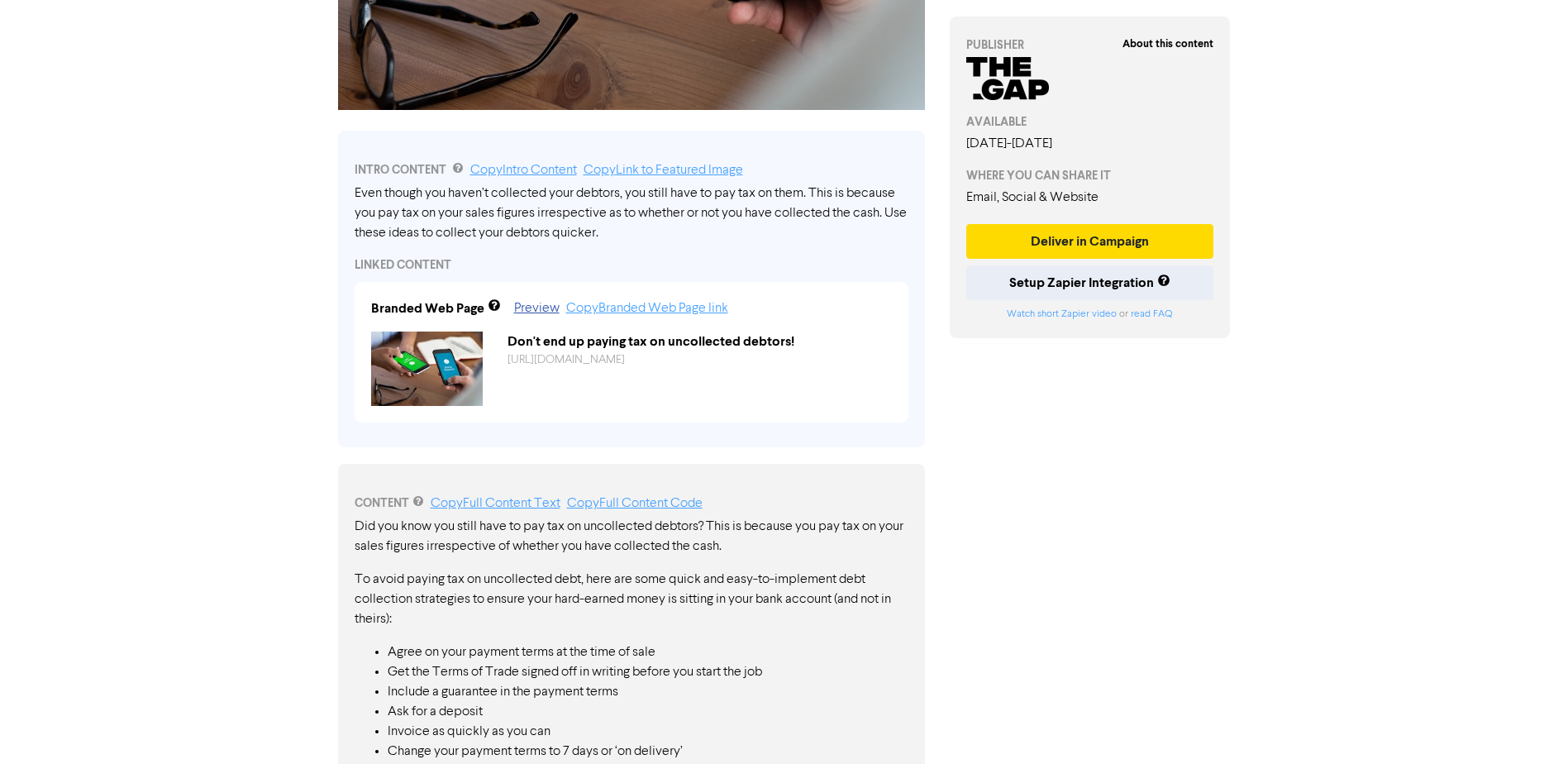
click at [389, 206] on div "Even though you haven’t collected your debtors, you still have to pay tax on th…" at bounding box center [632, 214] width 554 height 60
click at [370, 189] on div "Even though you haven’t collected your debtors, you still have to pay tax on th…" at bounding box center [632, 214] width 554 height 60
drag, startPoint x: 332, startPoint y: 191, endPoint x: 570, endPoint y: 247, distance: 244.6
click at [570, 247] on div "INTRO CONTENT Copy Intro Content Copy Link to Featured Image Even though you ha…" at bounding box center [632, 282] width 612 height 329
drag, startPoint x: 570, startPoint y: 247, endPoint x: 455, endPoint y: 229, distance: 116.3
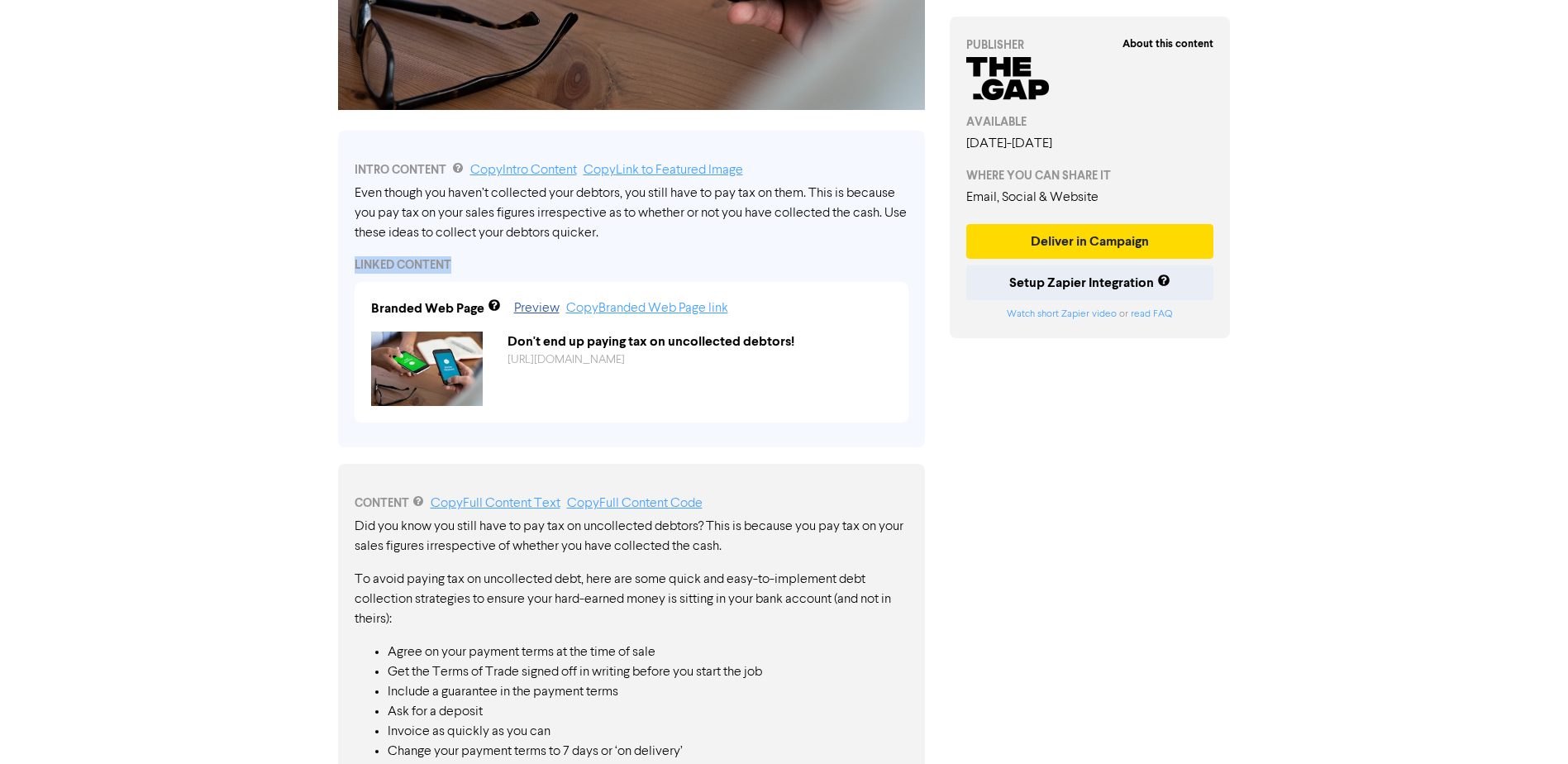
click at [454, 229] on div "Even though you haven’t collected your debtors, you still have to pay tax on th…" at bounding box center [632, 214] width 554 height 60
click at [384, 224] on div "Even though you haven’t collected your debtors, you still have to pay tax on th…" at bounding box center [632, 214] width 554 height 60
click at [538, 167] on link "Copy Intro Content" at bounding box center [523, 170] width 107 height 13
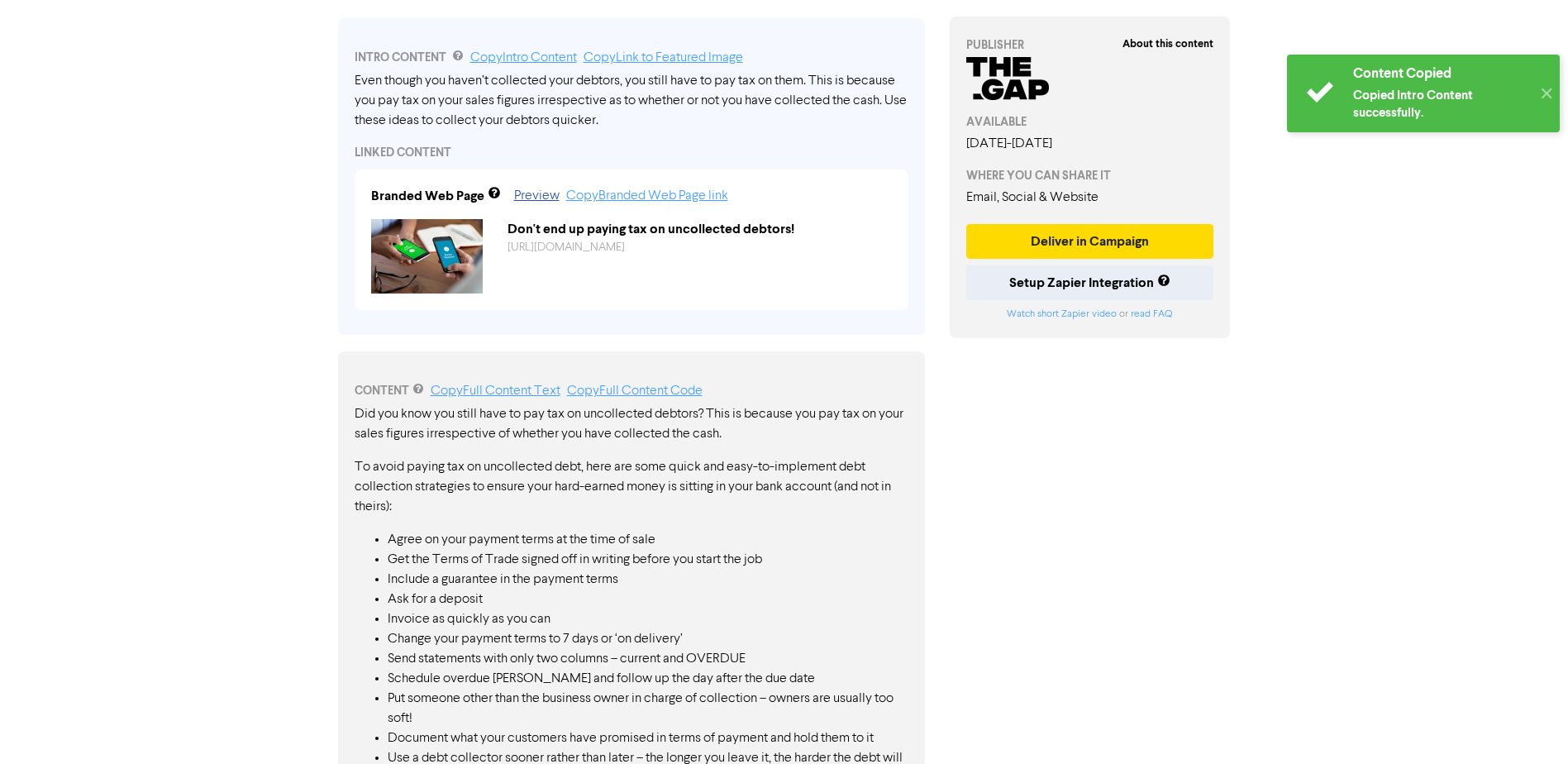
scroll to position [661, 0]
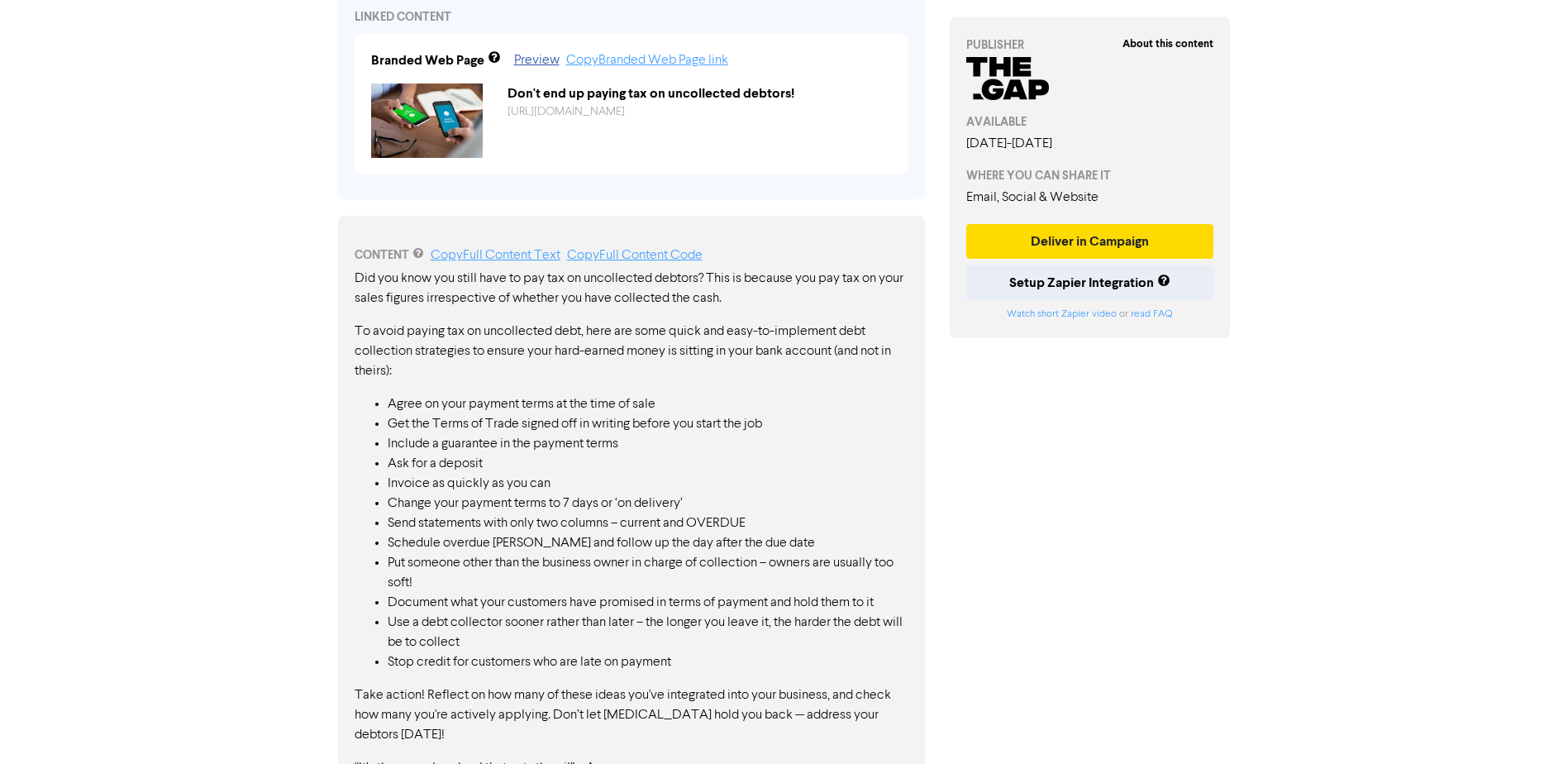
click at [351, 279] on div "CONTENT Copy Full Content Text Copy Full Content Code Did you know you still ha…" at bounding box center [631, 512] width 587 height 592
click at [455, 255] on link "Copy Full Content Text" at bounding box center [496, 255] width 130 height 13
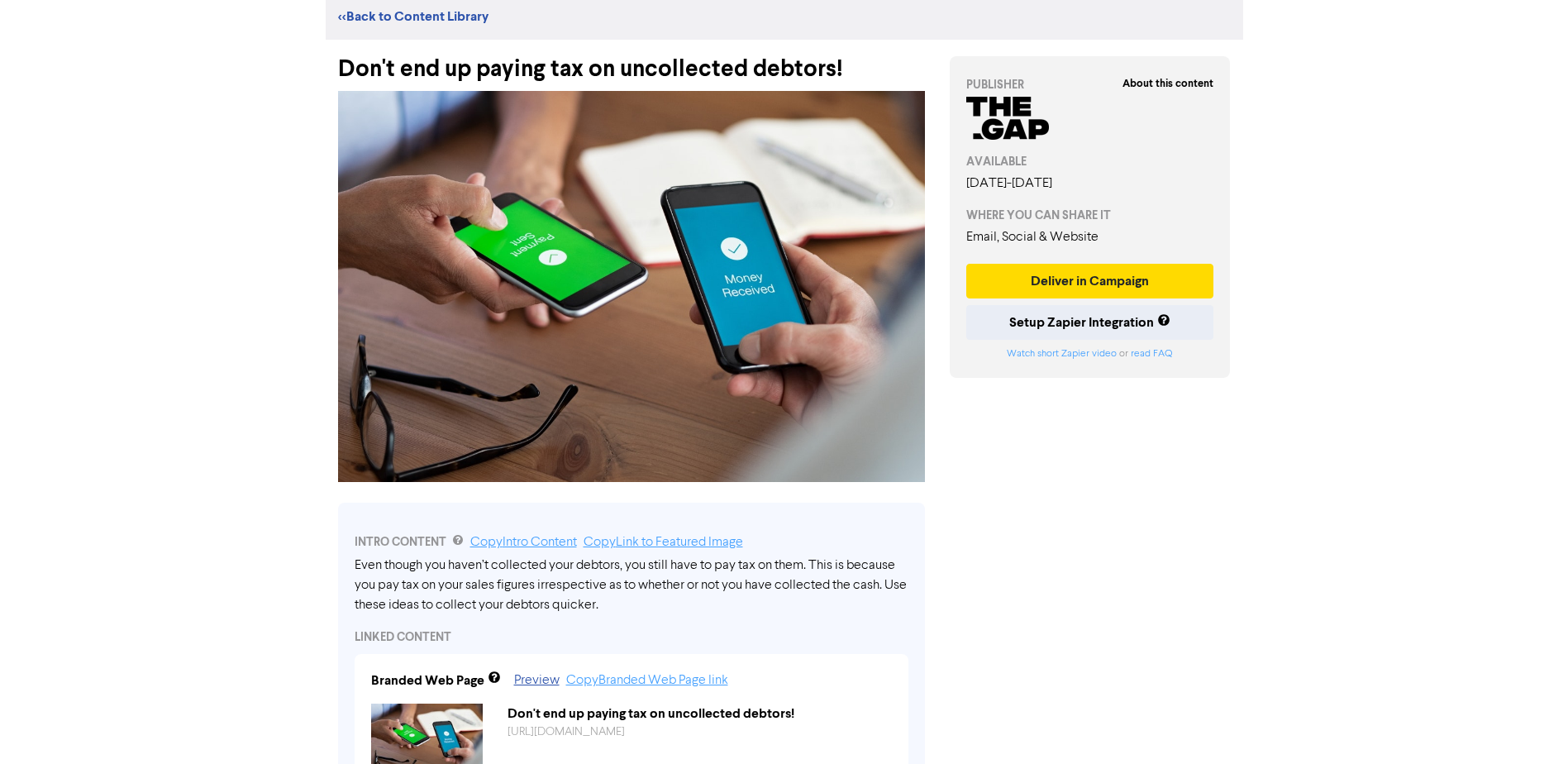
scroll to position [0, 0]
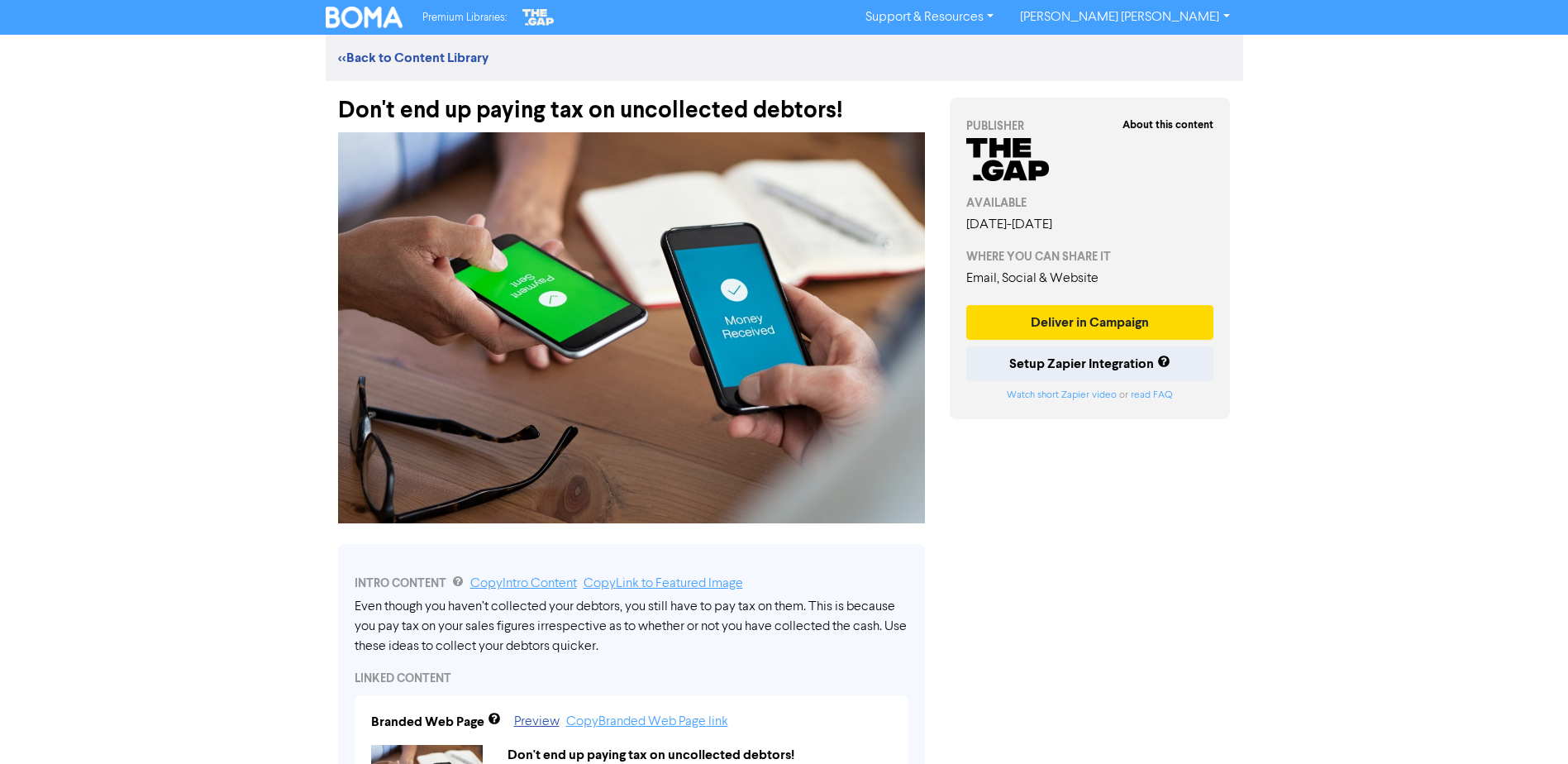
click at [332, 107] on div "Don't end up paying tax on uncollected debtors!" at bounding box center [632, 102] width 612 height 43
click at [339, 107] on div "Don't end up paying tax on uncollected debtors!" at bounding box center [631, 102] width 587 height 43
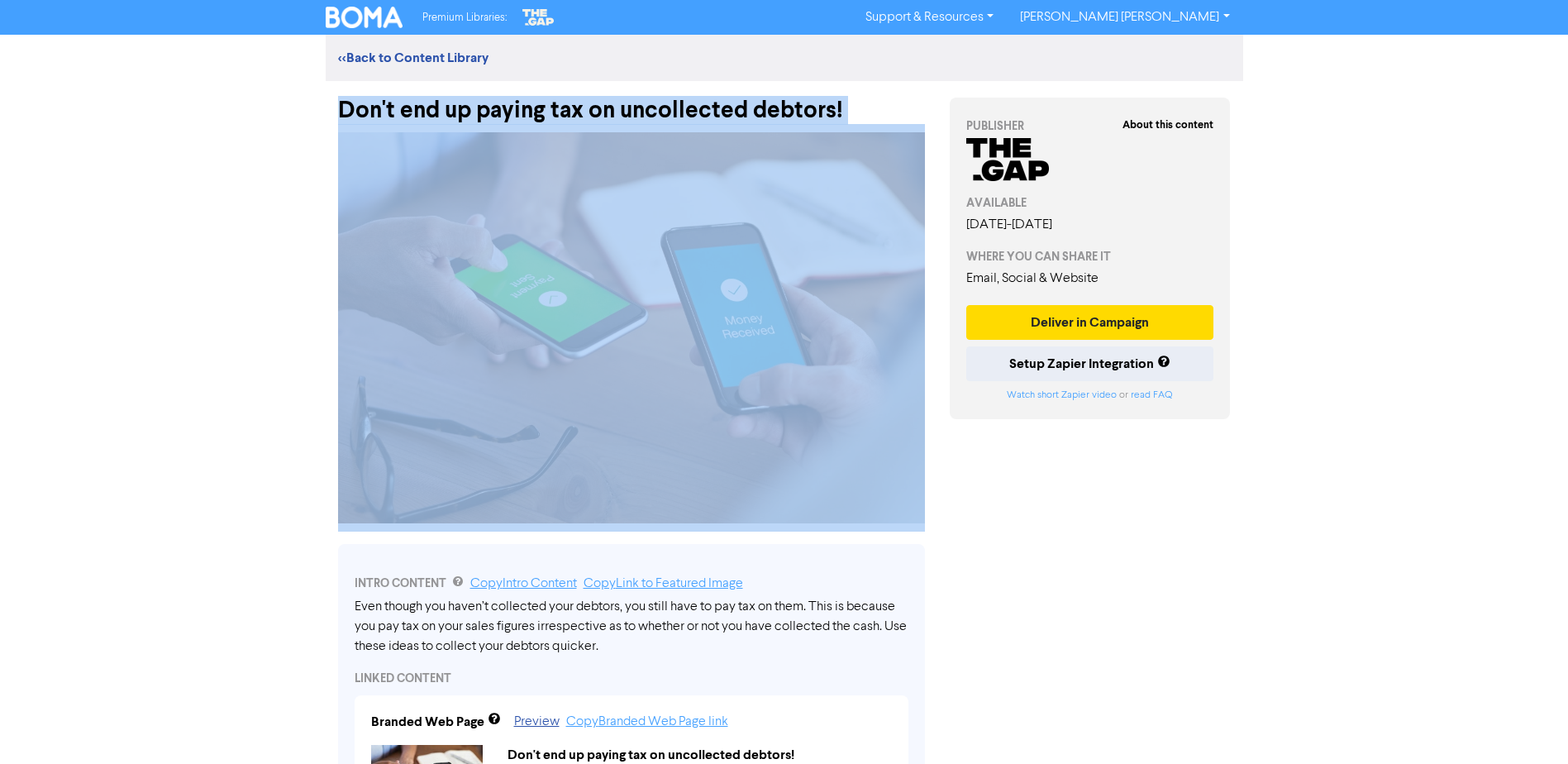
click at [339, 107] on div "Don't end up paying tax on uncollected debtors!" at bounding box center [631, 102] width 587 height 43
